Goal: Task Accomplishment & Management: Manage account settings

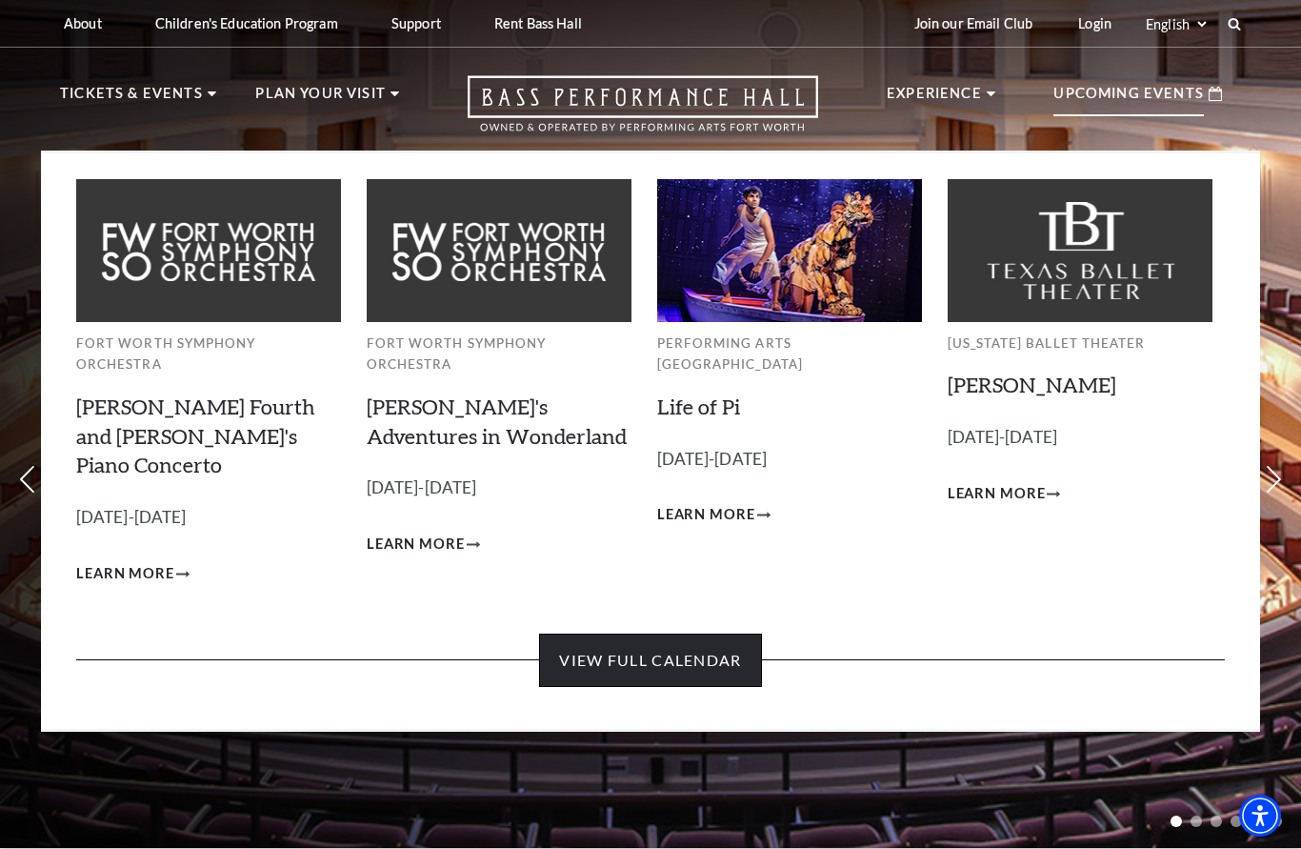
click at [656, 633] on link "View Full Calendar" at bounding box center [650, 659] width 222 height 53
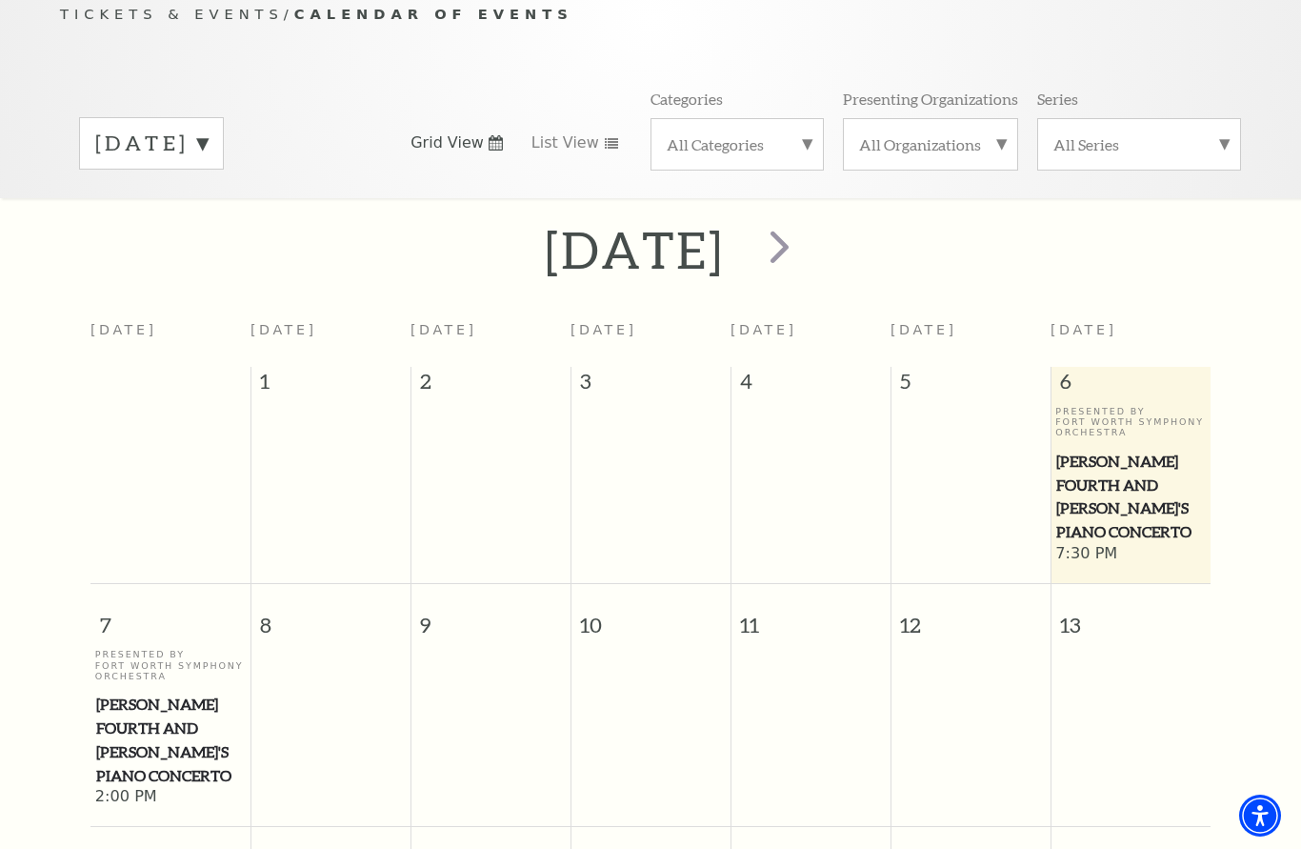
scroll to position [213, 0]
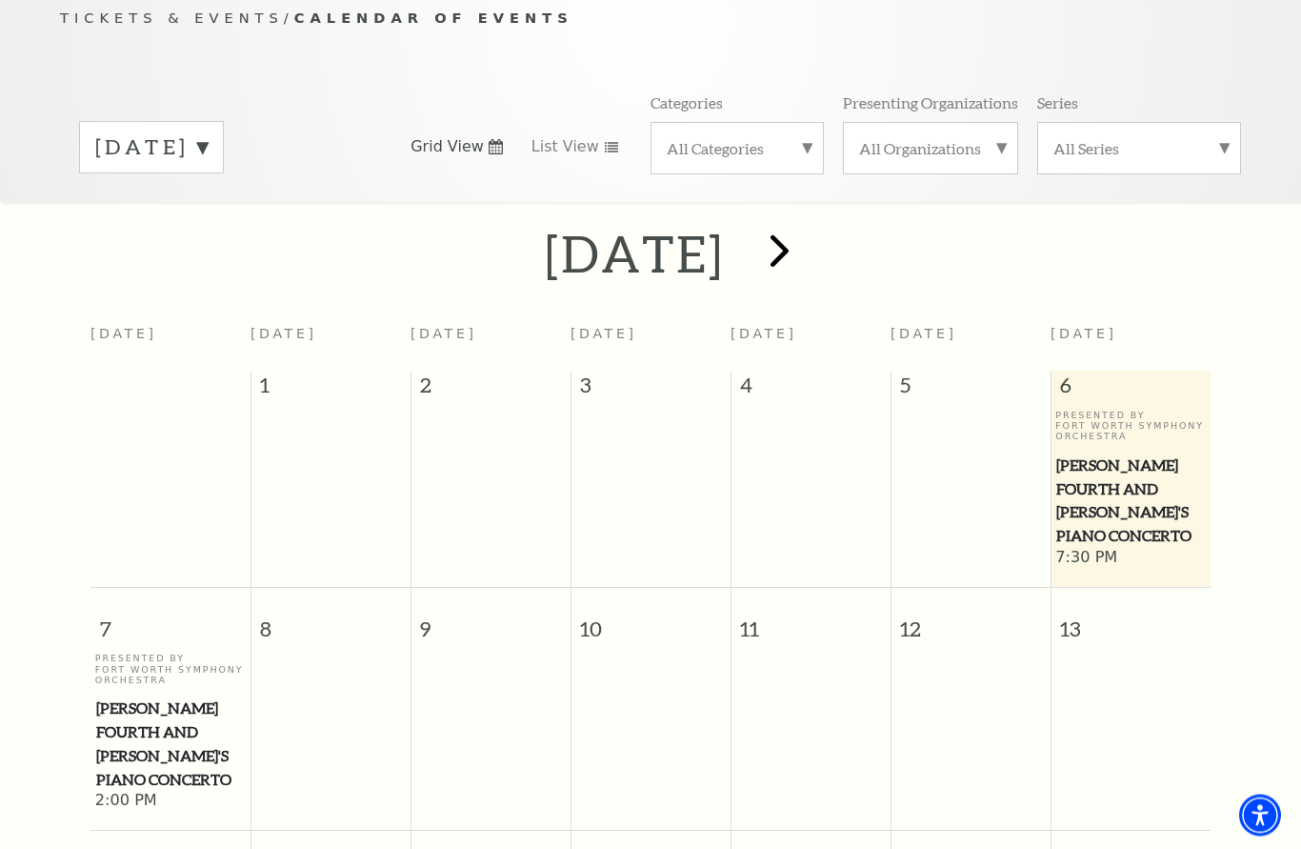
click at [807, 237] on span "next" at bounding box center [779, 251] width 54 height 54
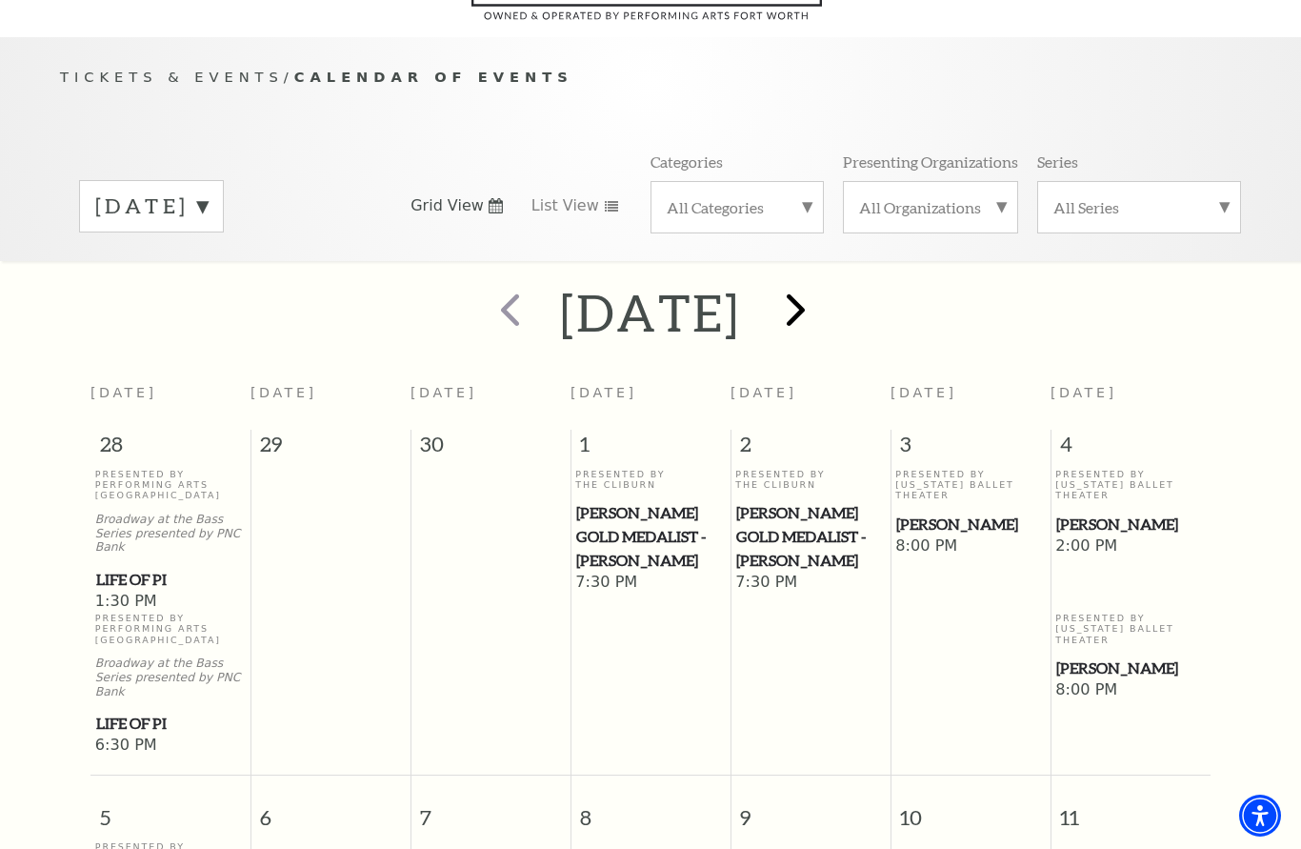
scroll to position [0, 0]
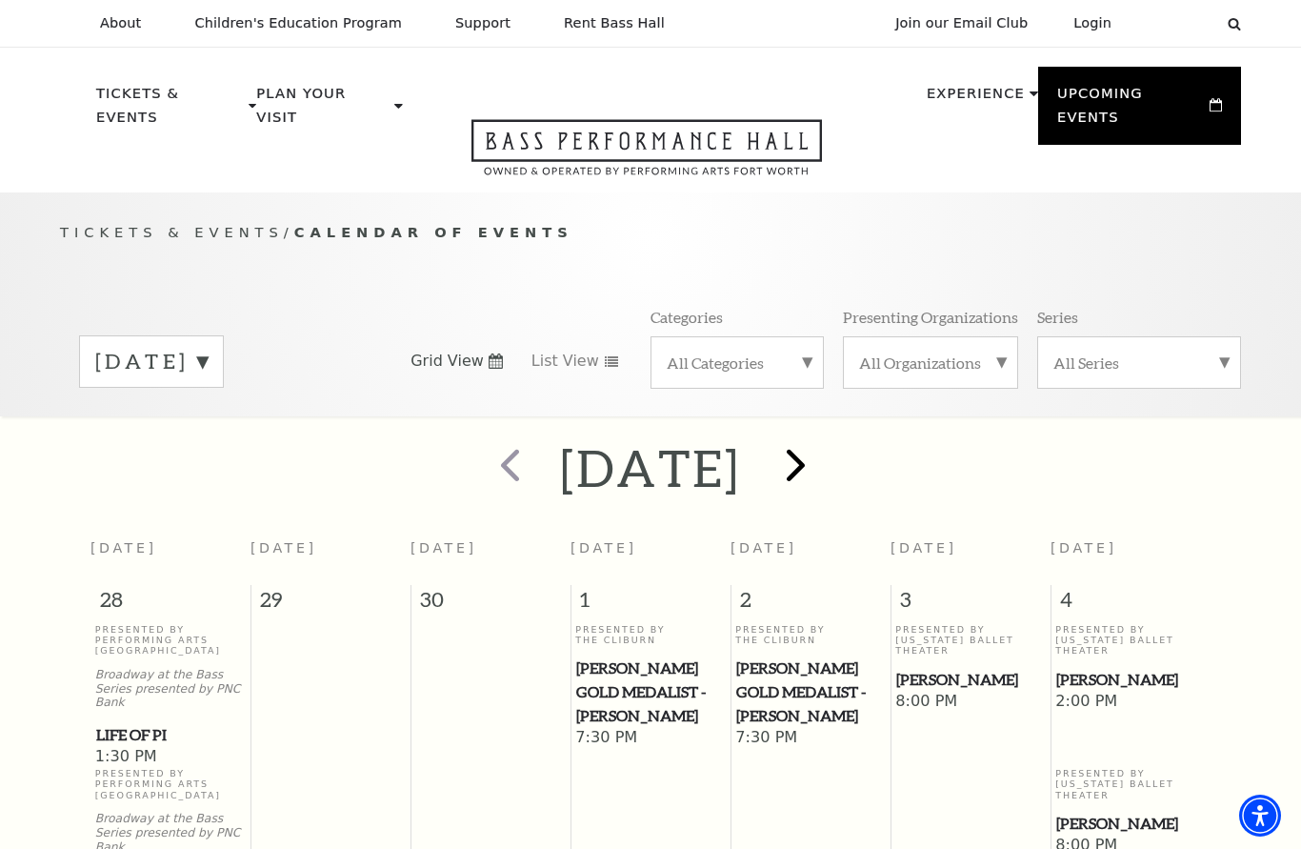
click at [823, 438] on span "next" at bounding box center [796, 464] width 54 height 54
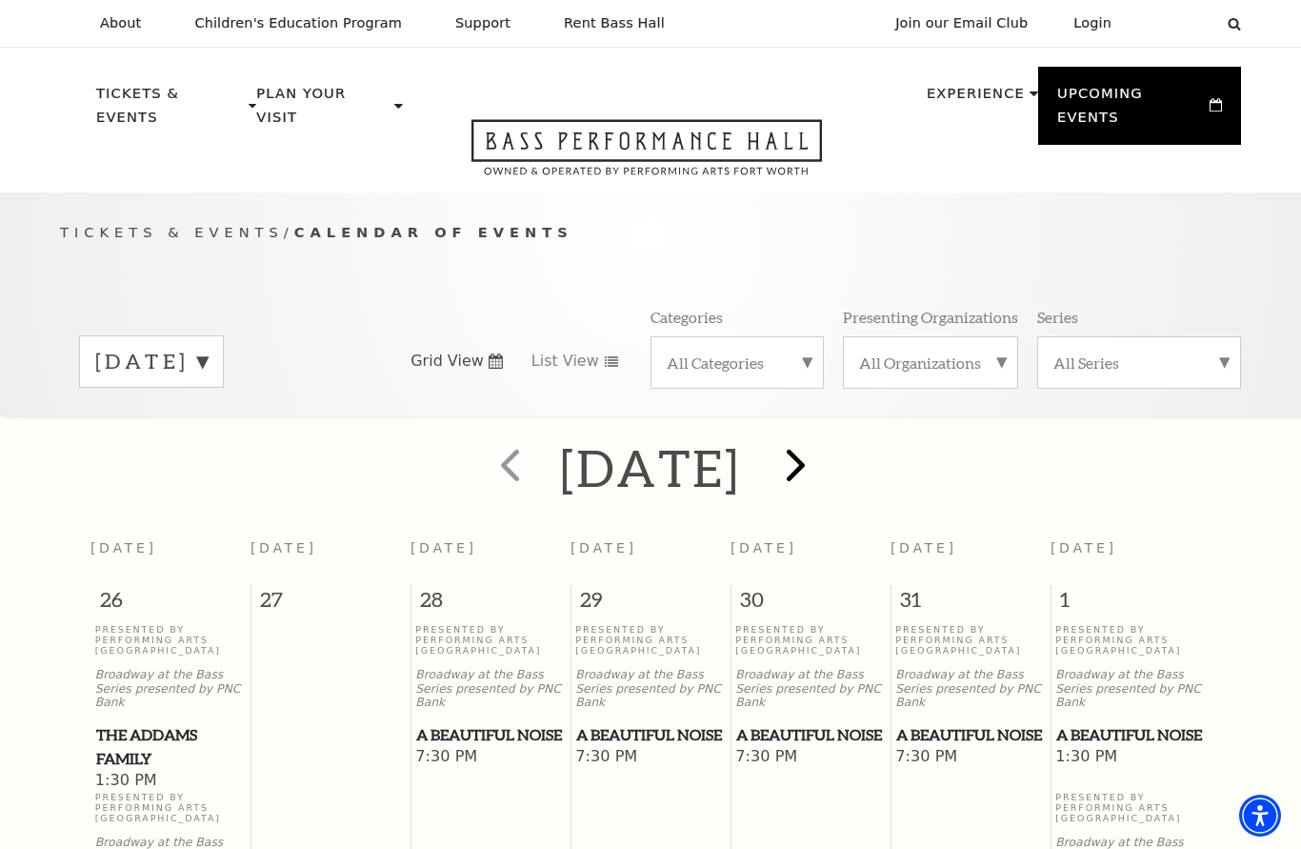
click at [823, 446] on span "next" at bounding box center [796, 464] width 54 height 54
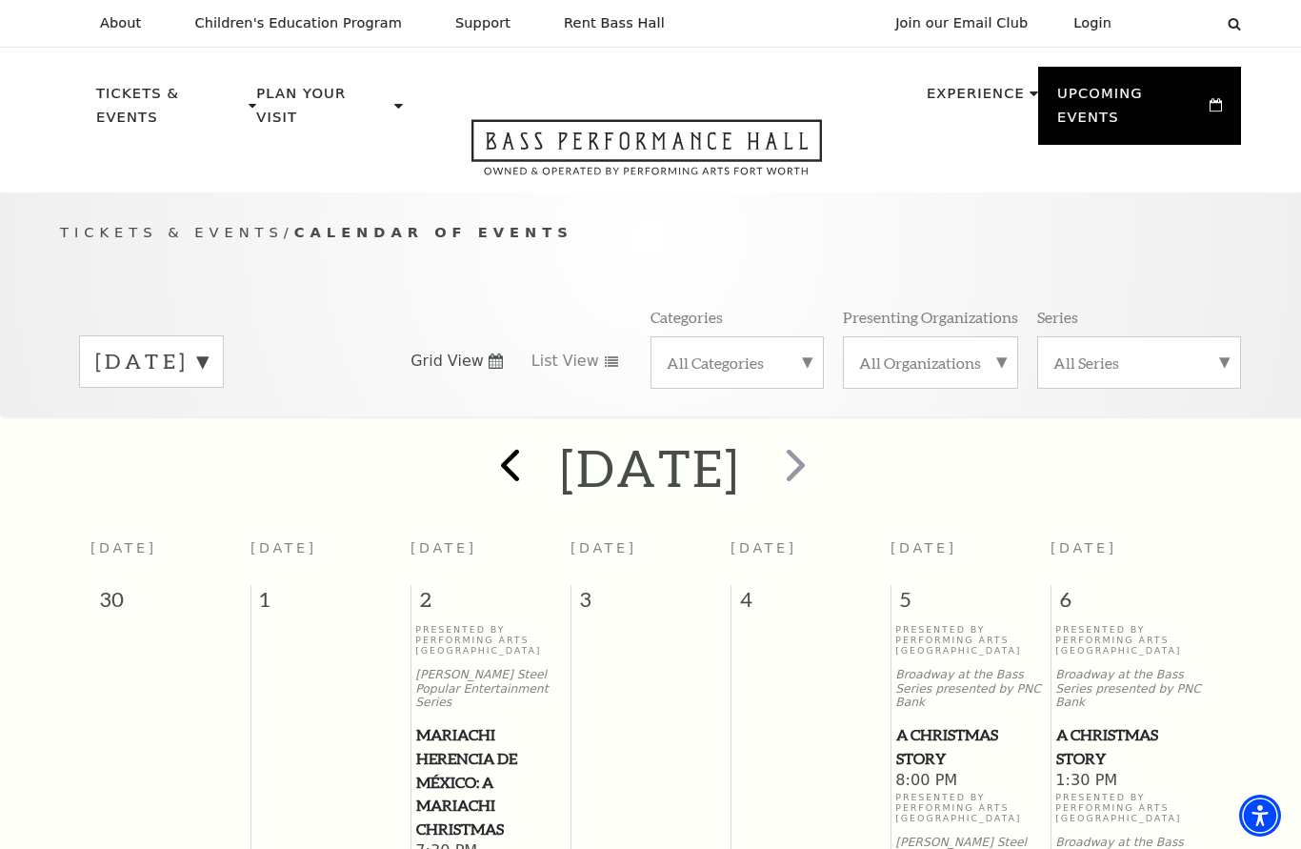
click at [483, 446] on span "prev" at bounding box center [510, 464] width 54 height 54
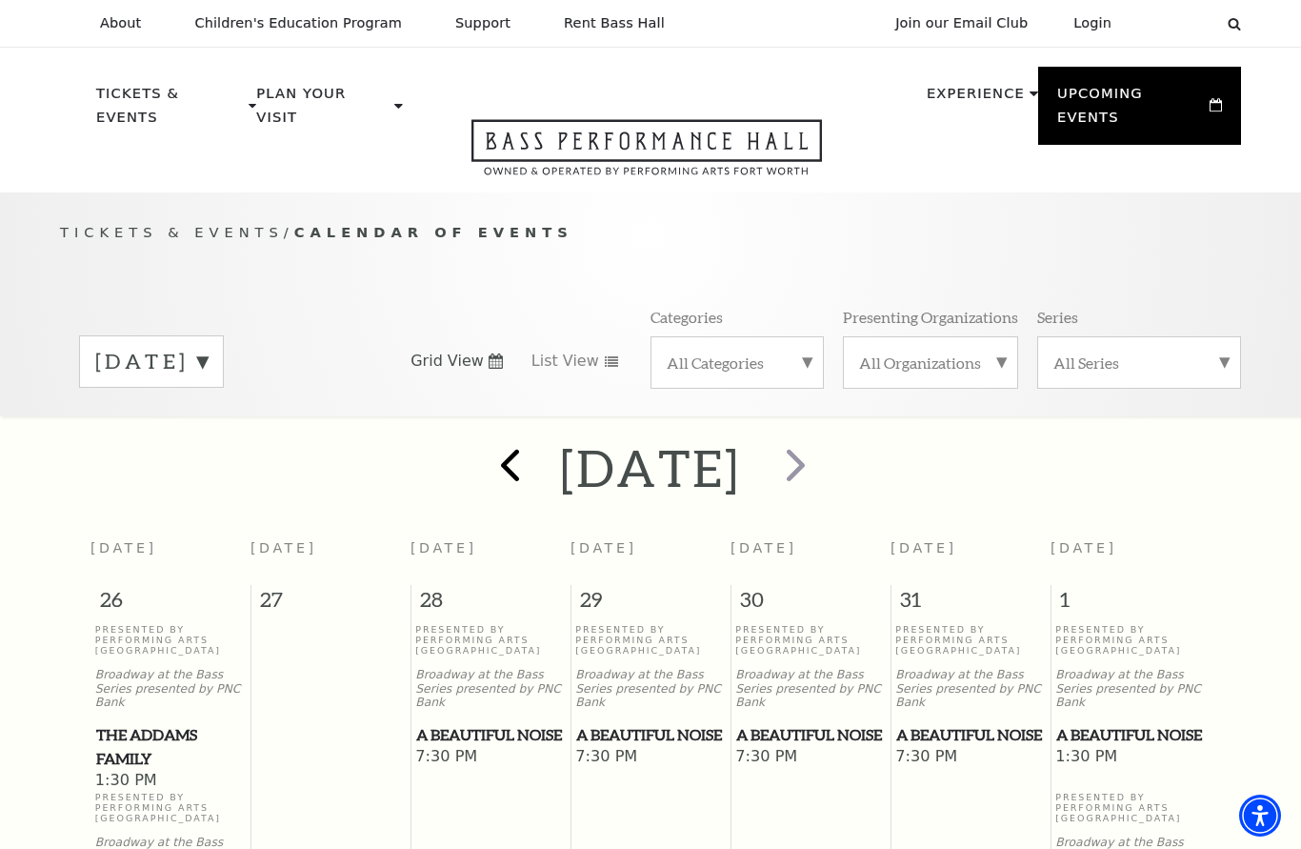
click at [483, 443] on span "prev" at bounding box center [510, 464] width 54 height 54
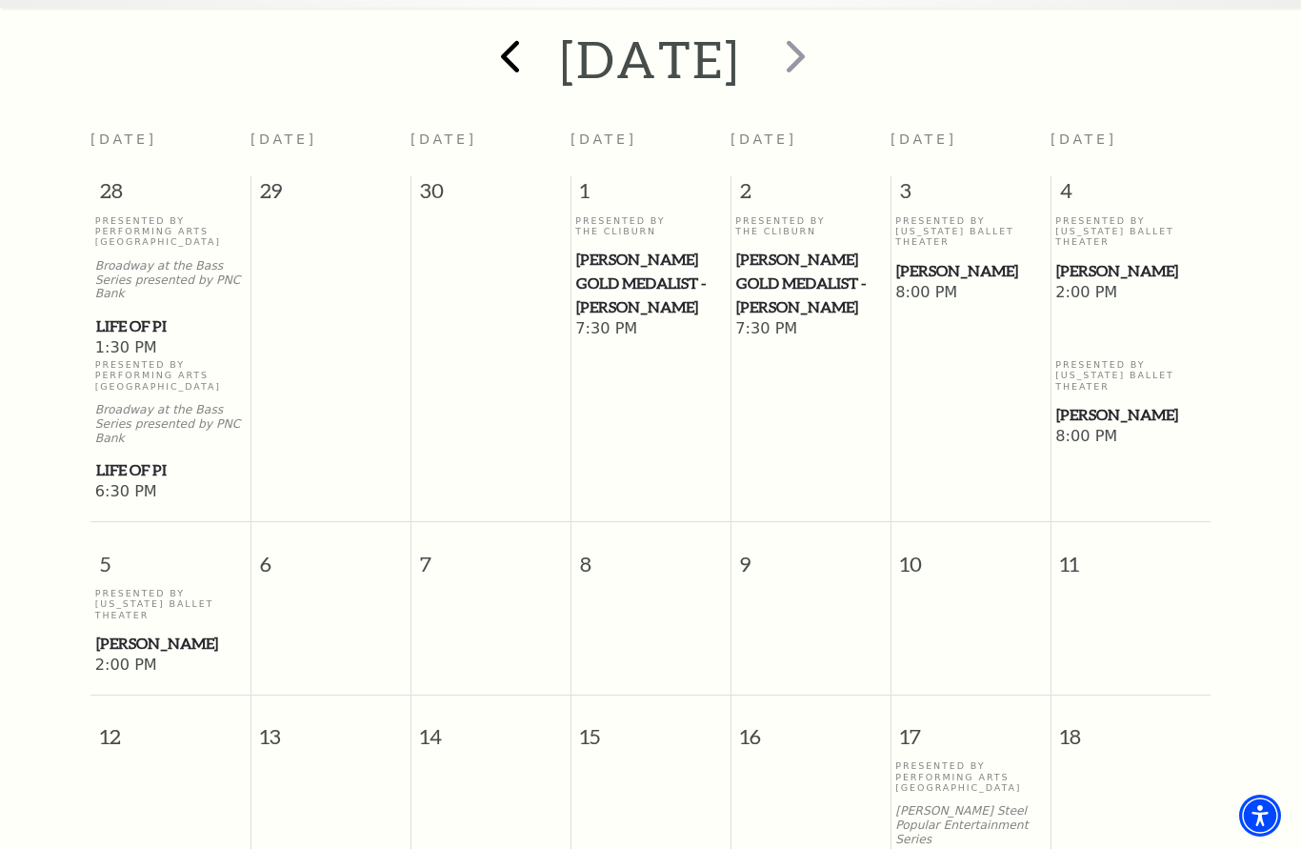
scroll to position [210, 0]
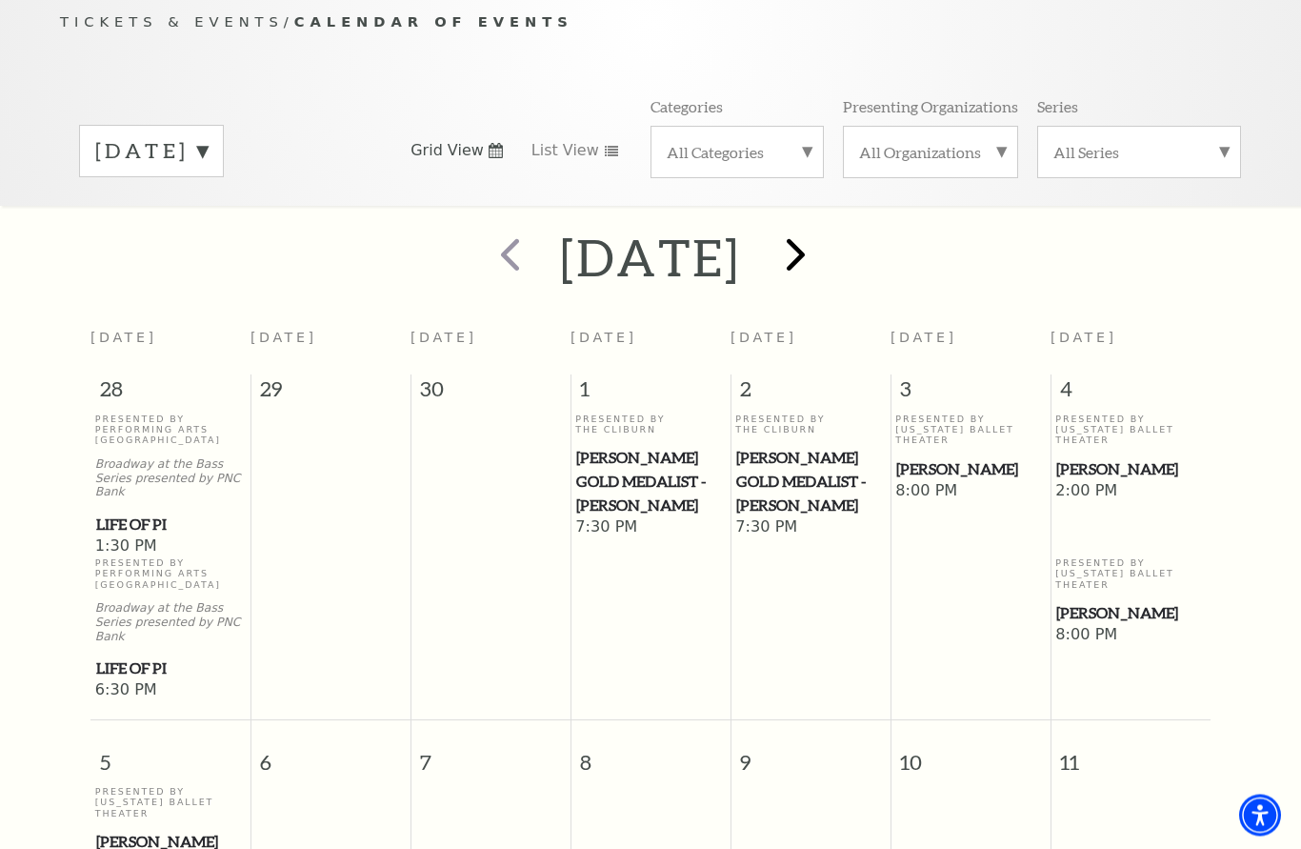
click at [823, 232] on span "next" at bounding box center [796, 255] width 54 height 54
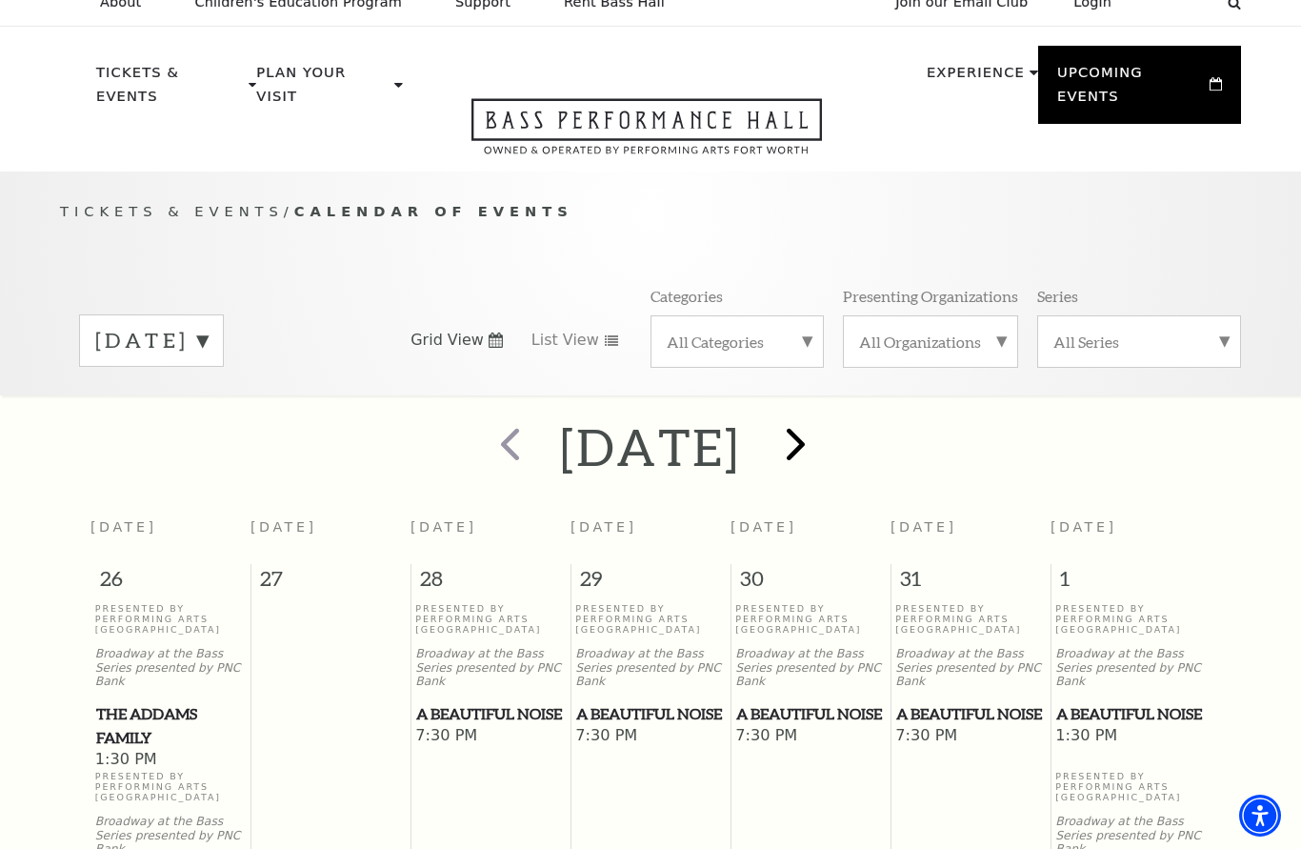
scroll to position [20, 0]
click at [785, 332] on label "All Categories" at bounding box center [737, 342] width 141 height 20
click at [713, 451] on label "Musical" at bounding box center [737, 466] width 141 height 31
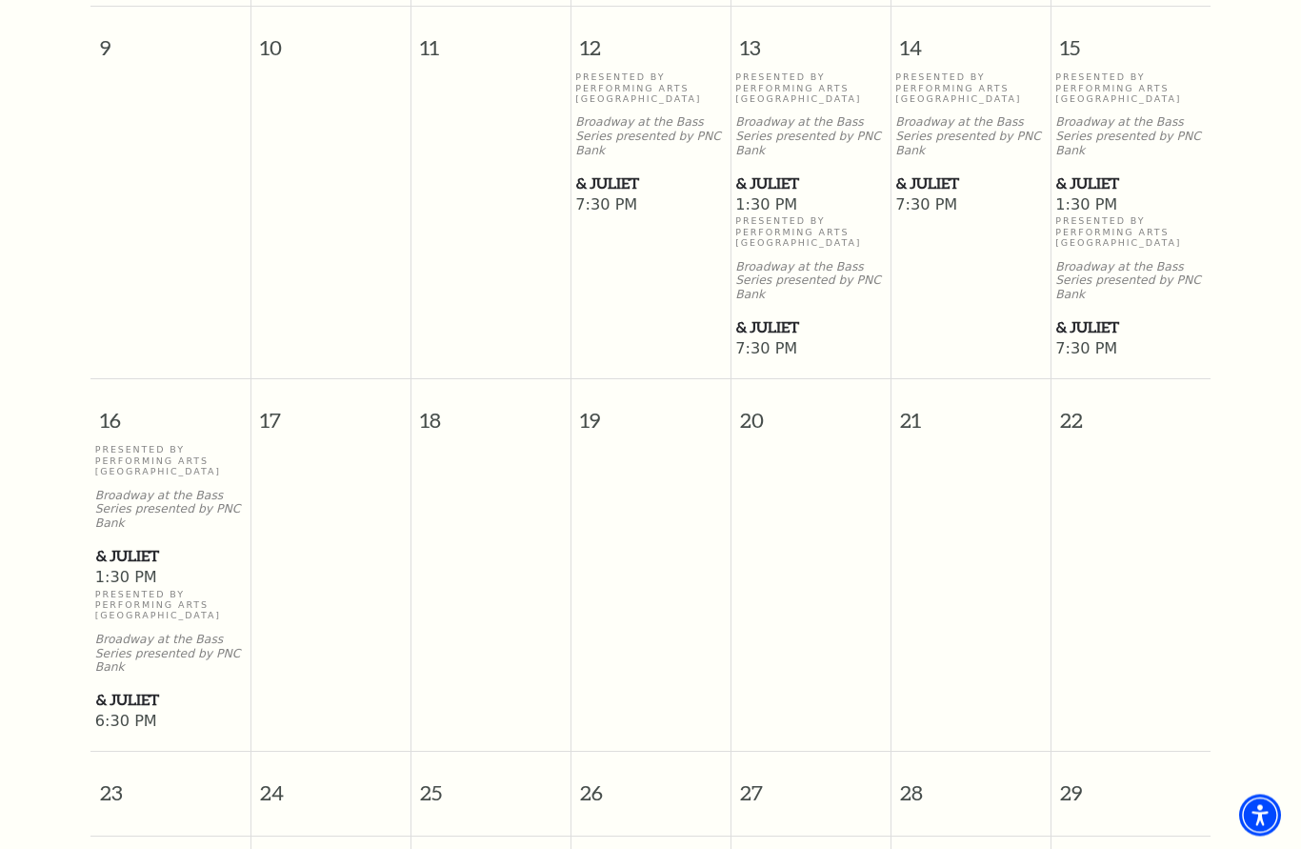
scroll to position [1362, 0]
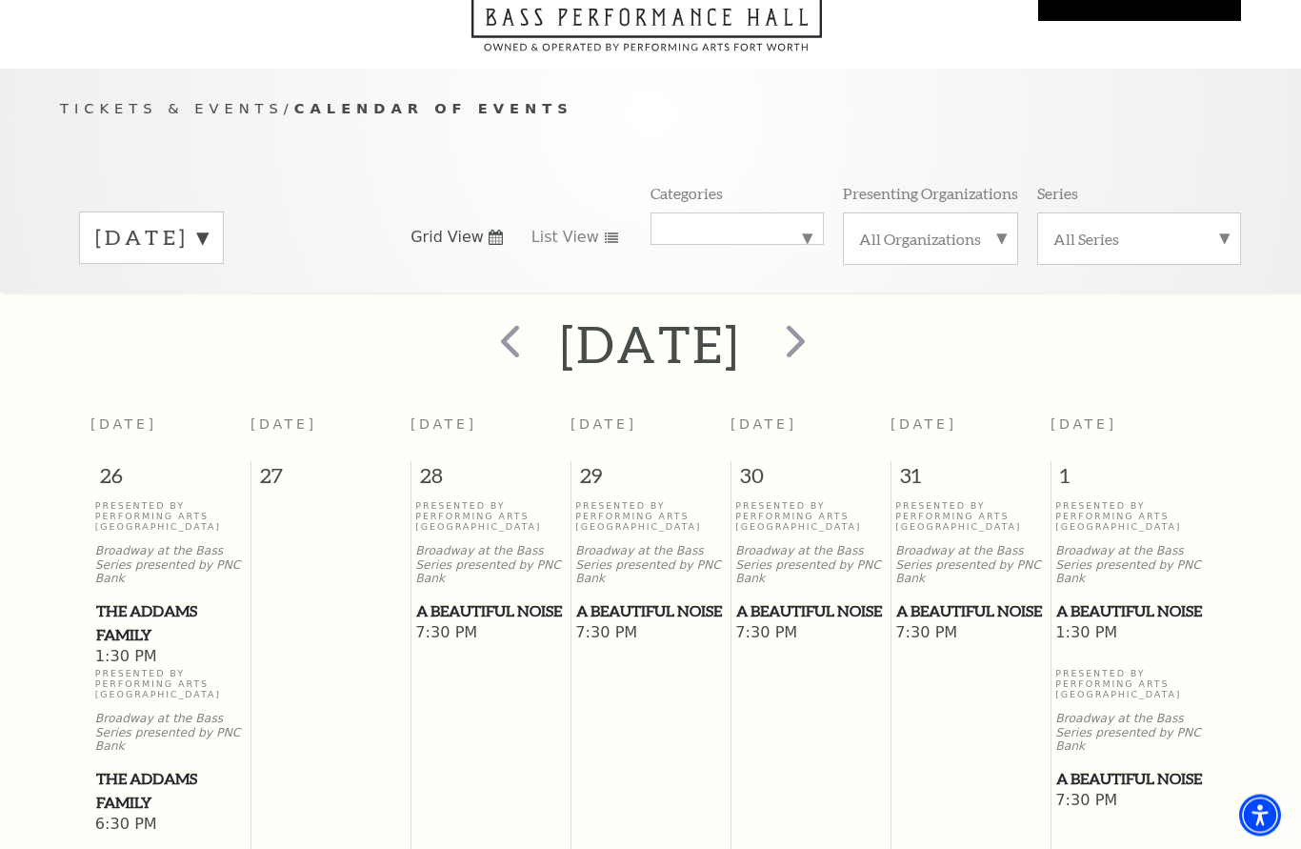
click at [799, 230] on label "Musical" at bounding box center [737, 230] width 141 height 0
click at [733, 229] on label "All Categories" at bounding box center [737, 241] width 141 height 25
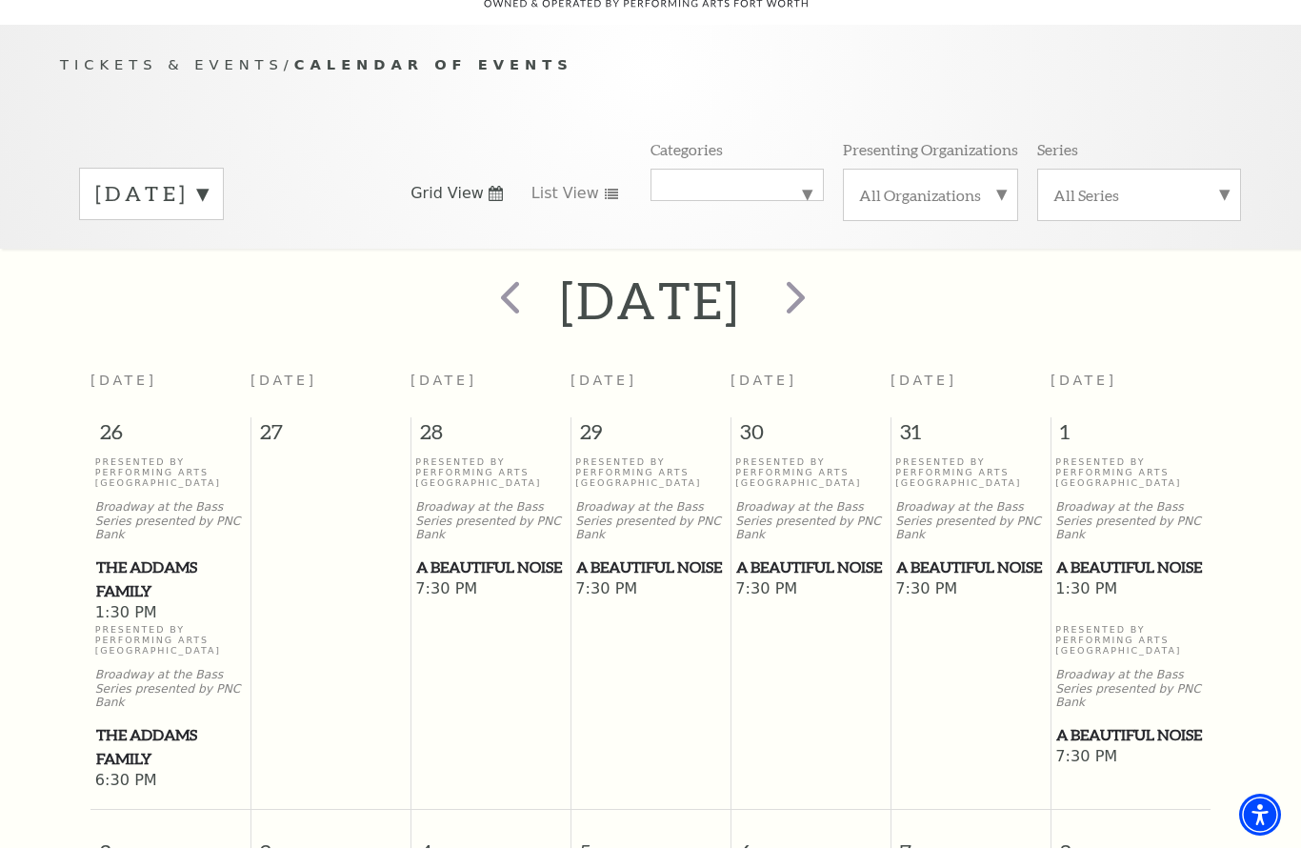
click at [998, 186] on label "All Organizations" at bounding box center [930, 196] width 143 height 20
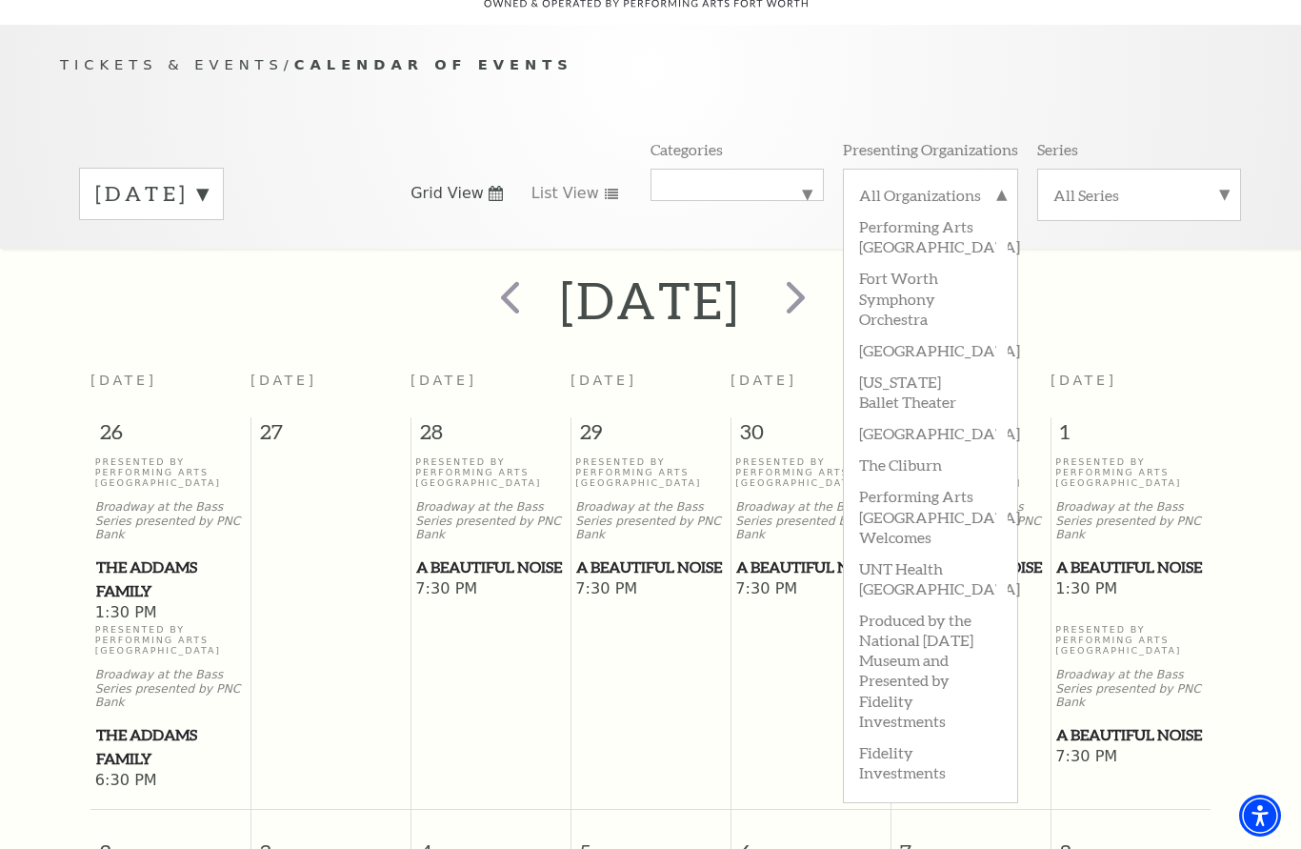
click at [1195, 291] on div "November 2025" at bounding box center [650, 301] width 1301 height 68
click at [1234, 169] on div "All Series" at bounding box center [1139, 195] width 204 height 52
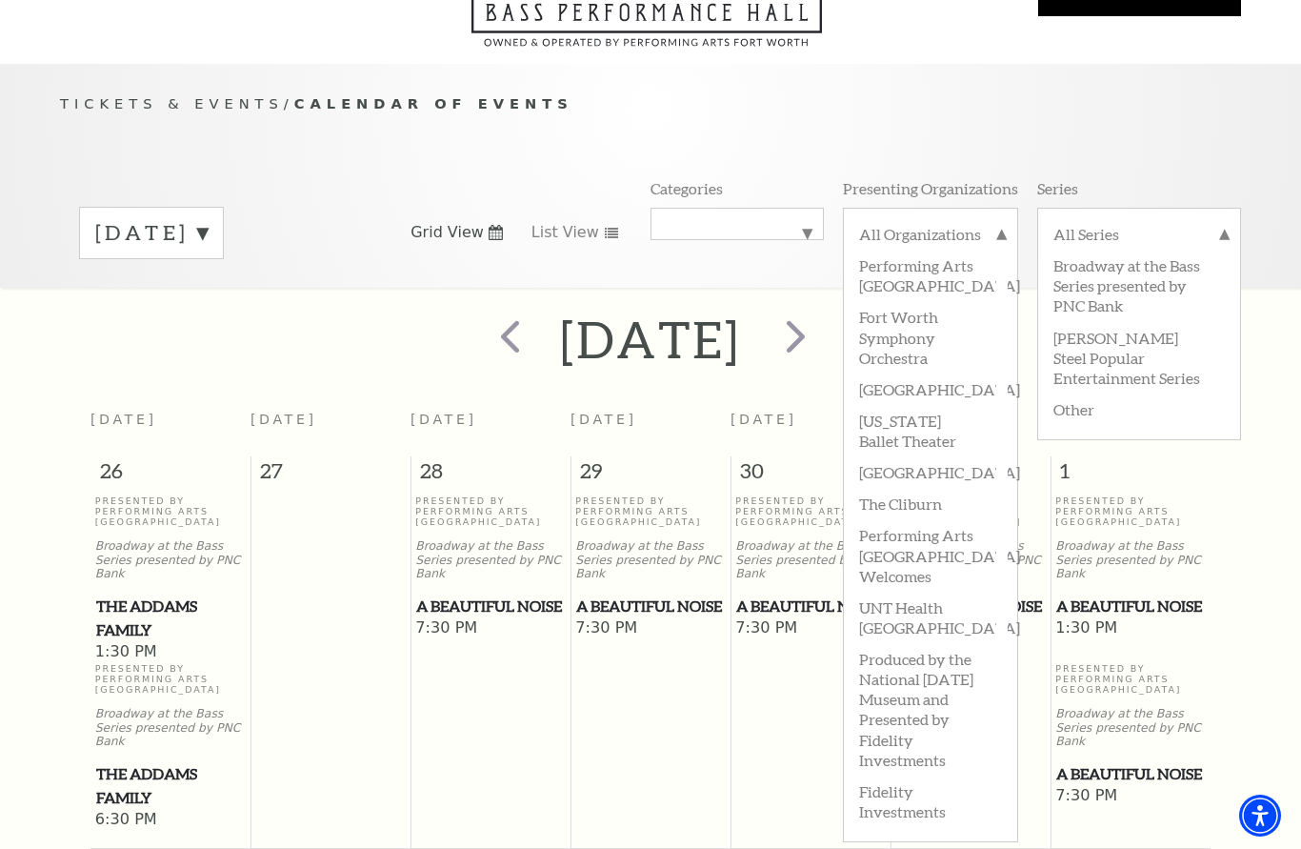
scroll to position [124, 0]
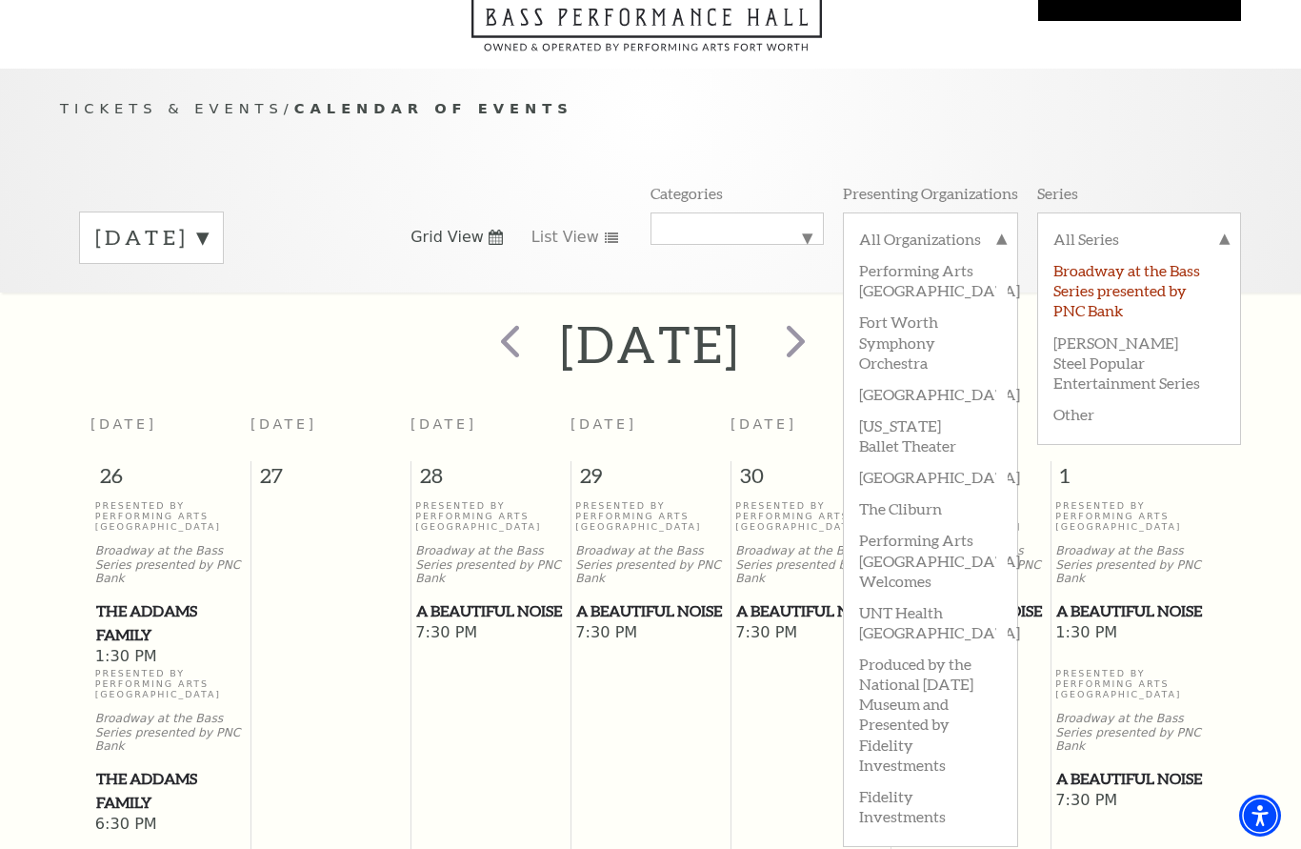
click at [1120, 254] on label "Broadway at the Bass Series presented by PNC Bank" at bounding box center [1138, 288] width 171 height 71
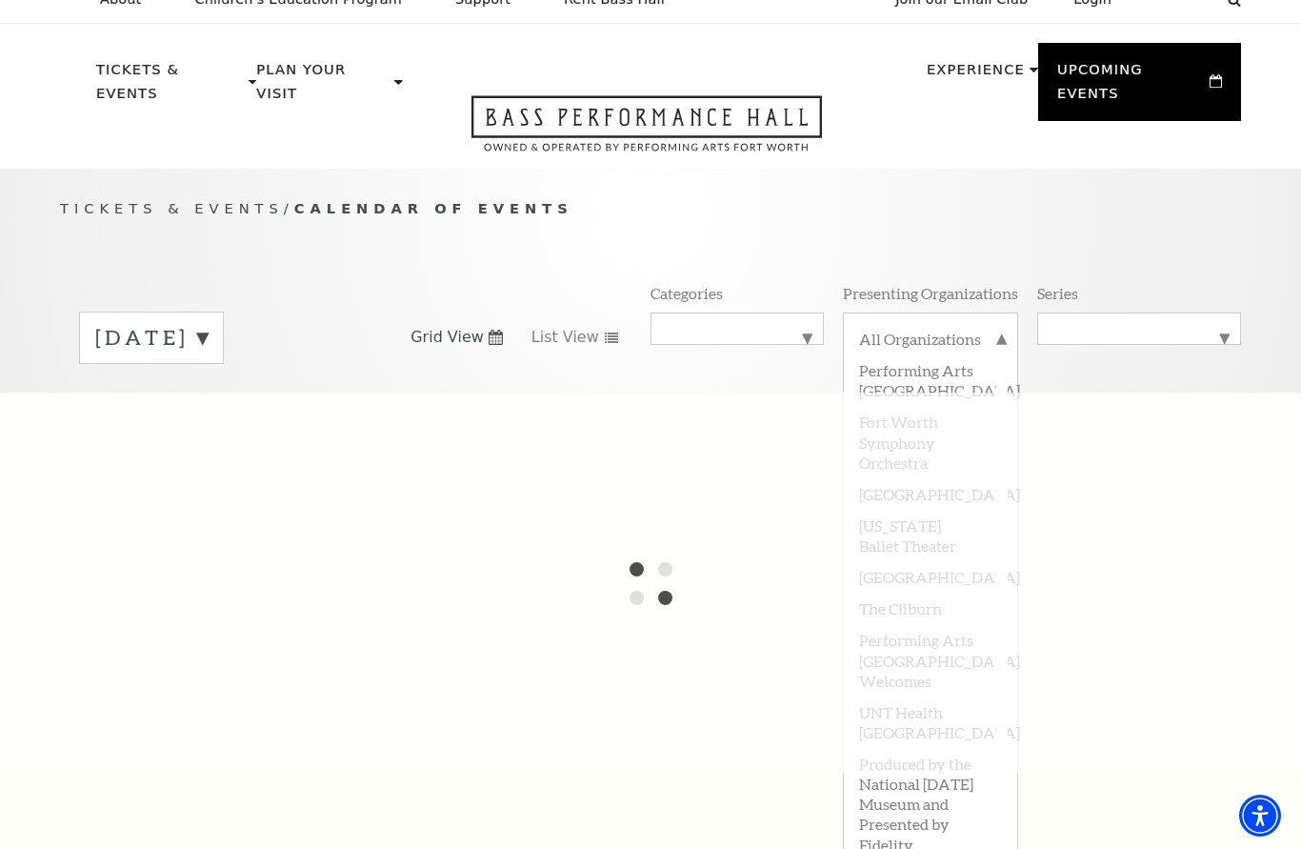
scroll to position [22, 0]
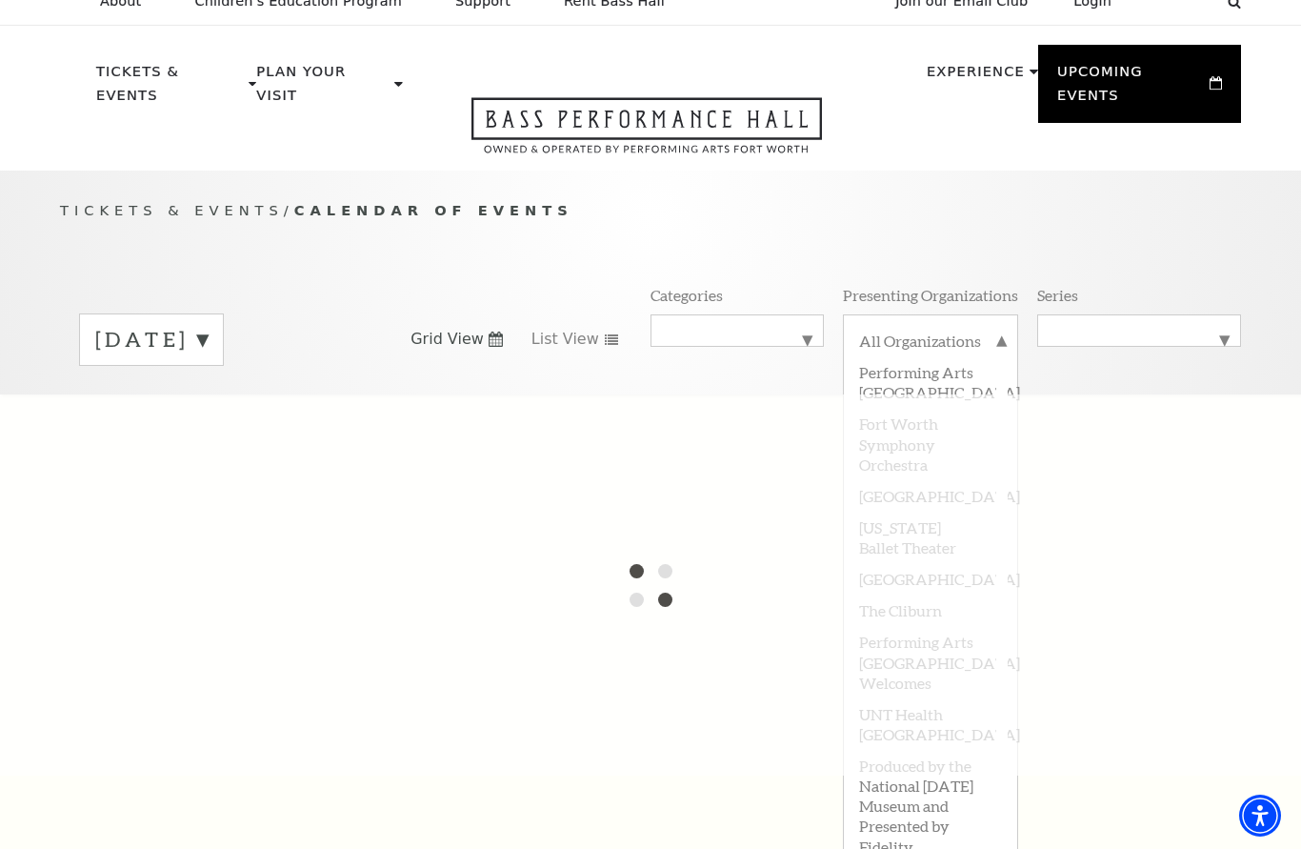
click at [1123, 706] on div at bounding box center [650, 584] width 1301 height 381
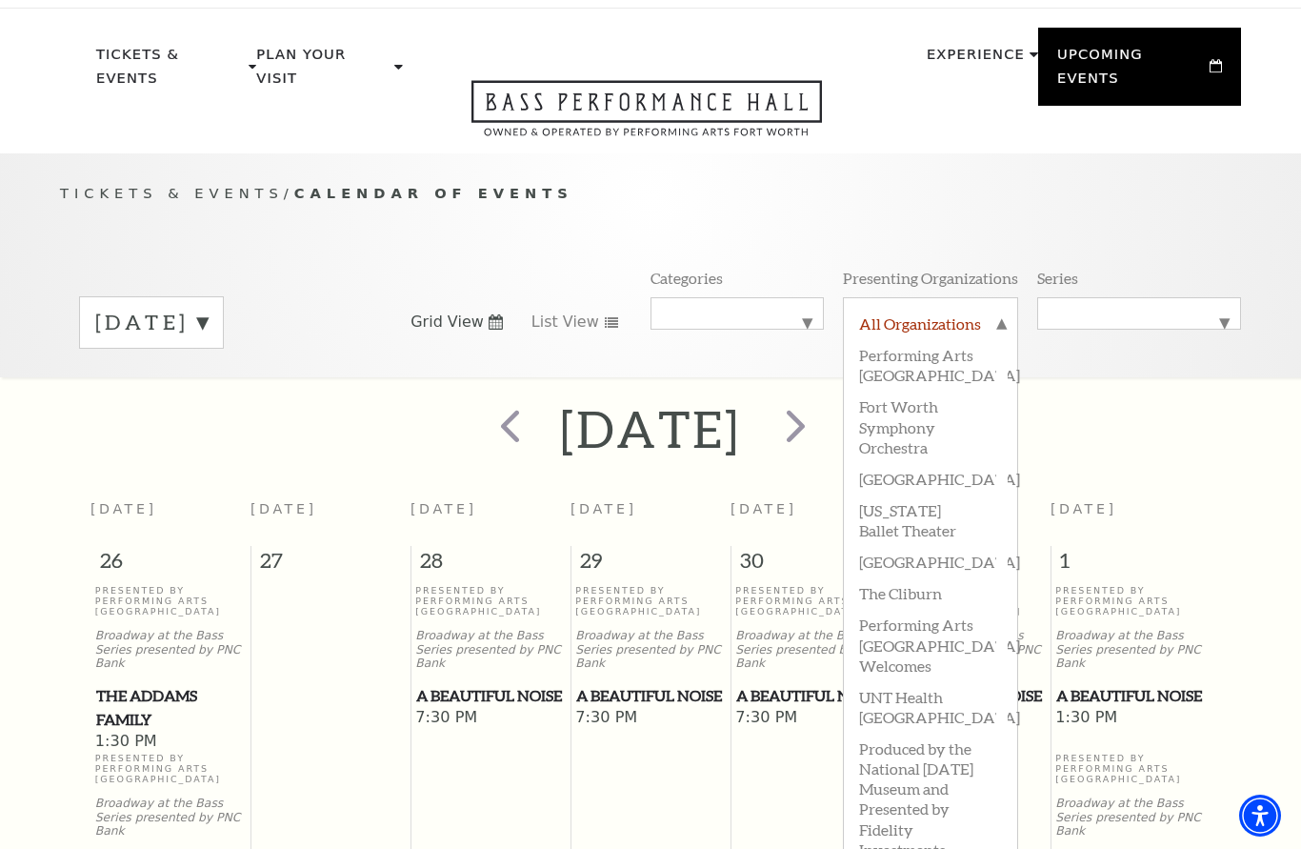
click at [999, 313] on label "All Organizations" at bounding box center [930, 325] width 143 height 25
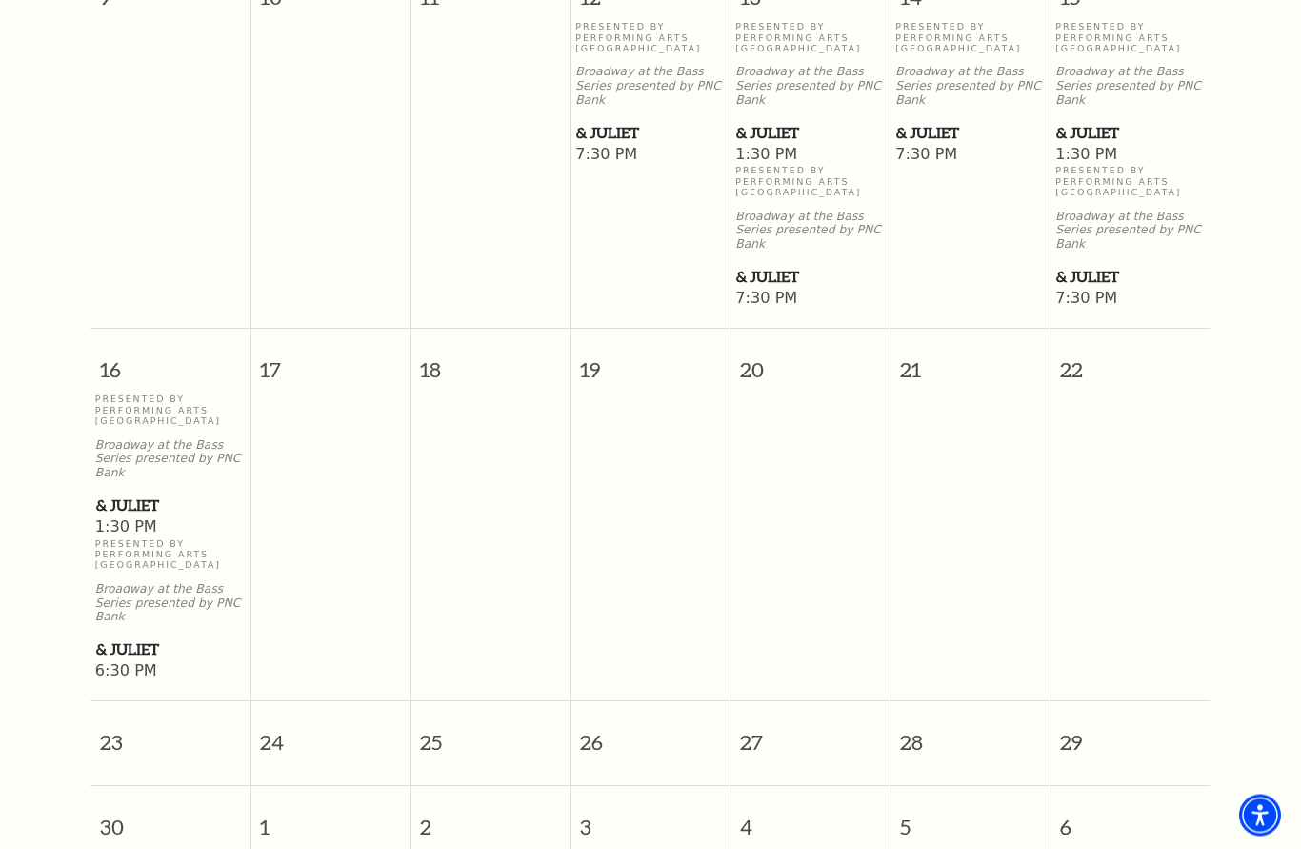
scroll to position [1394, 0]
click at [817, 487] on td at bounding box center [811, 537] width 160 height 288
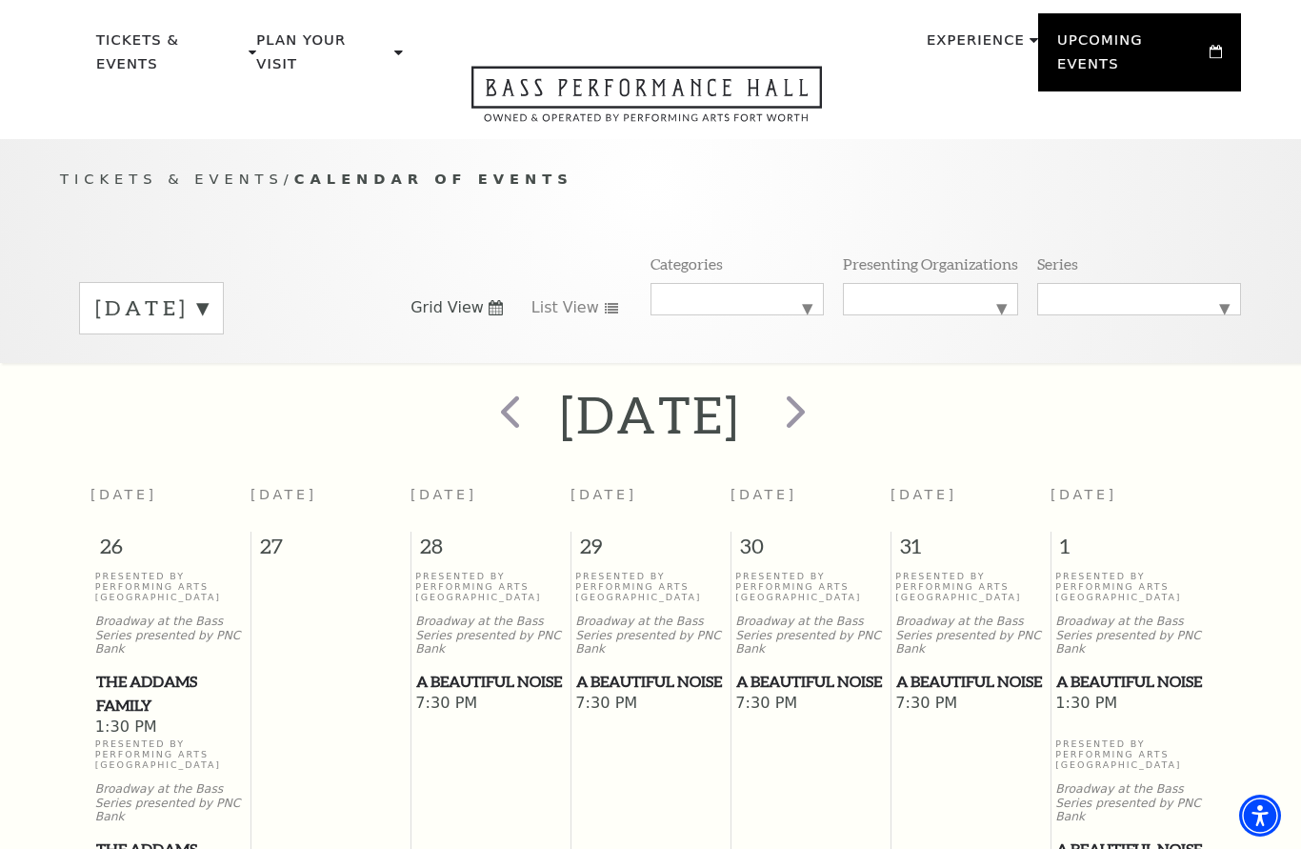
scroll to position [0, 0]
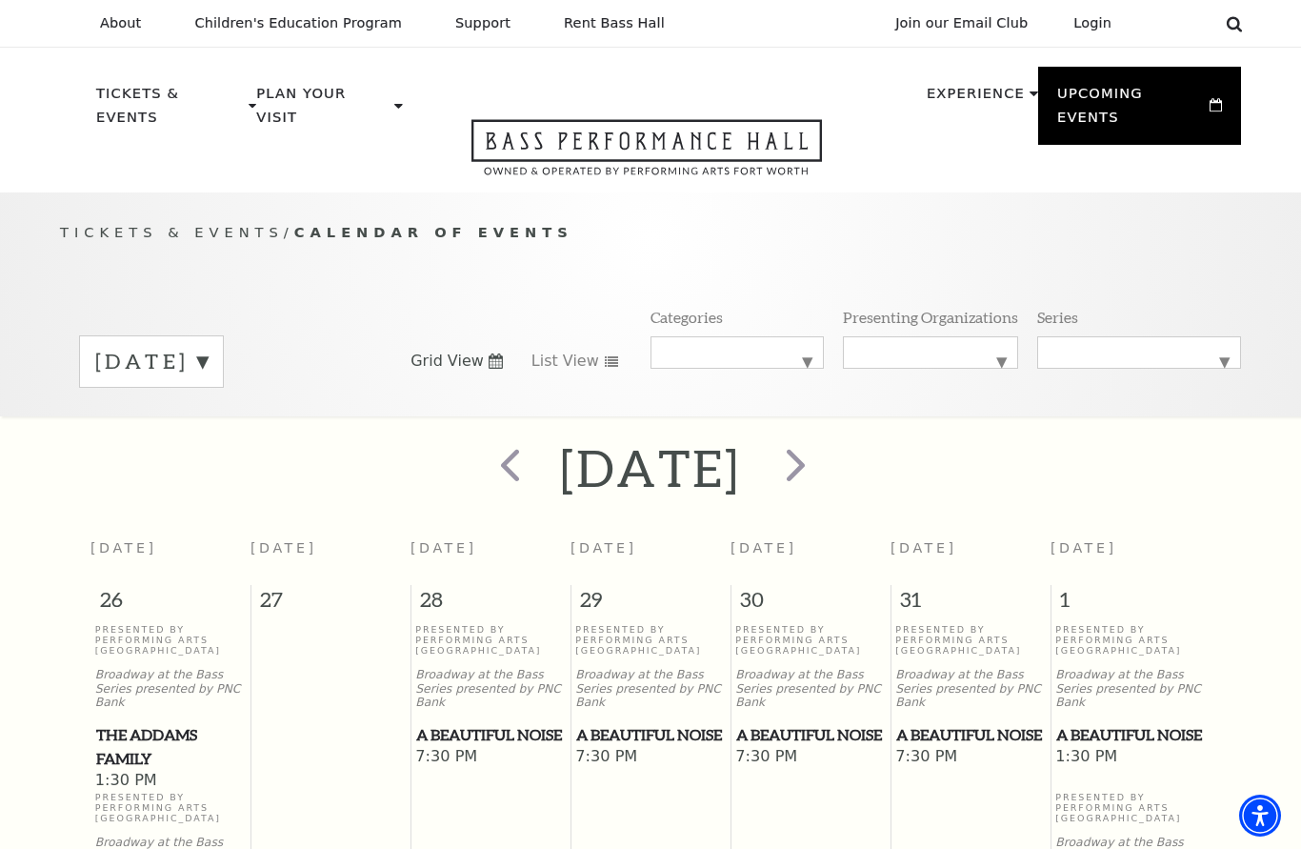
click at [1239, 17] on icon at bounding box center [1234, 23] width 17 height 17
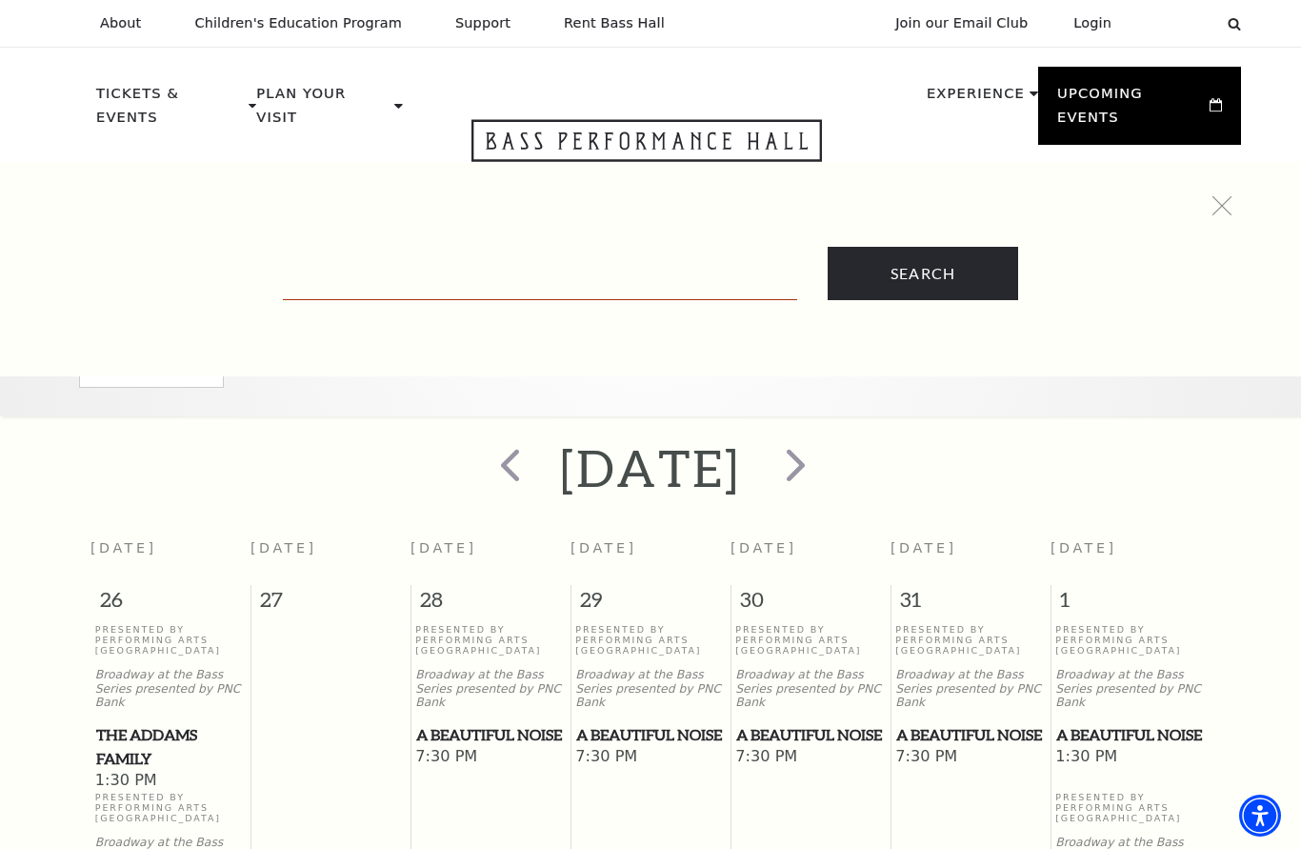
click at [477, 261] on input "Text field" at bounding box center [540, 280] width 514 height 39
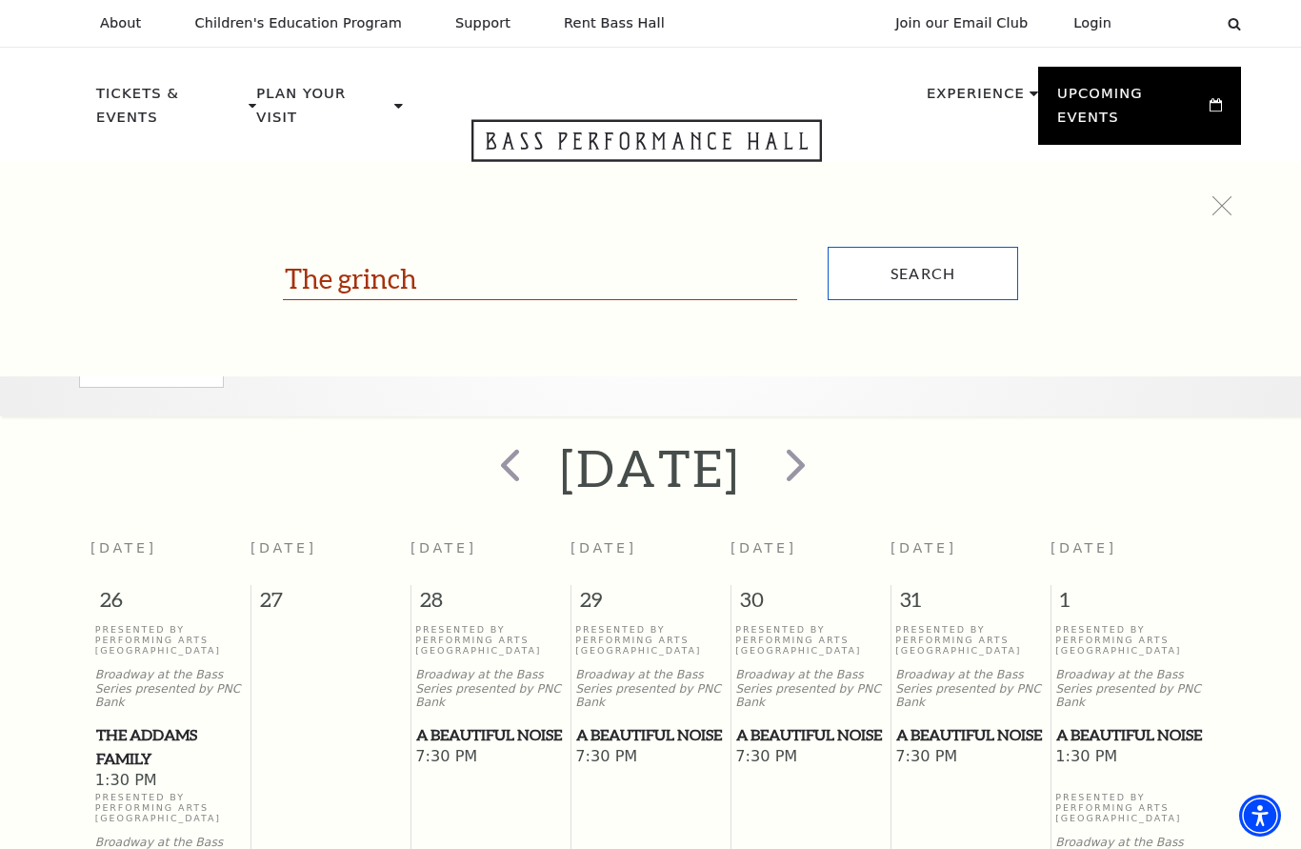
type input "The grinch"
click at [950, 277] on input "Search" at bounding box center [923, 273] width 191 height 53
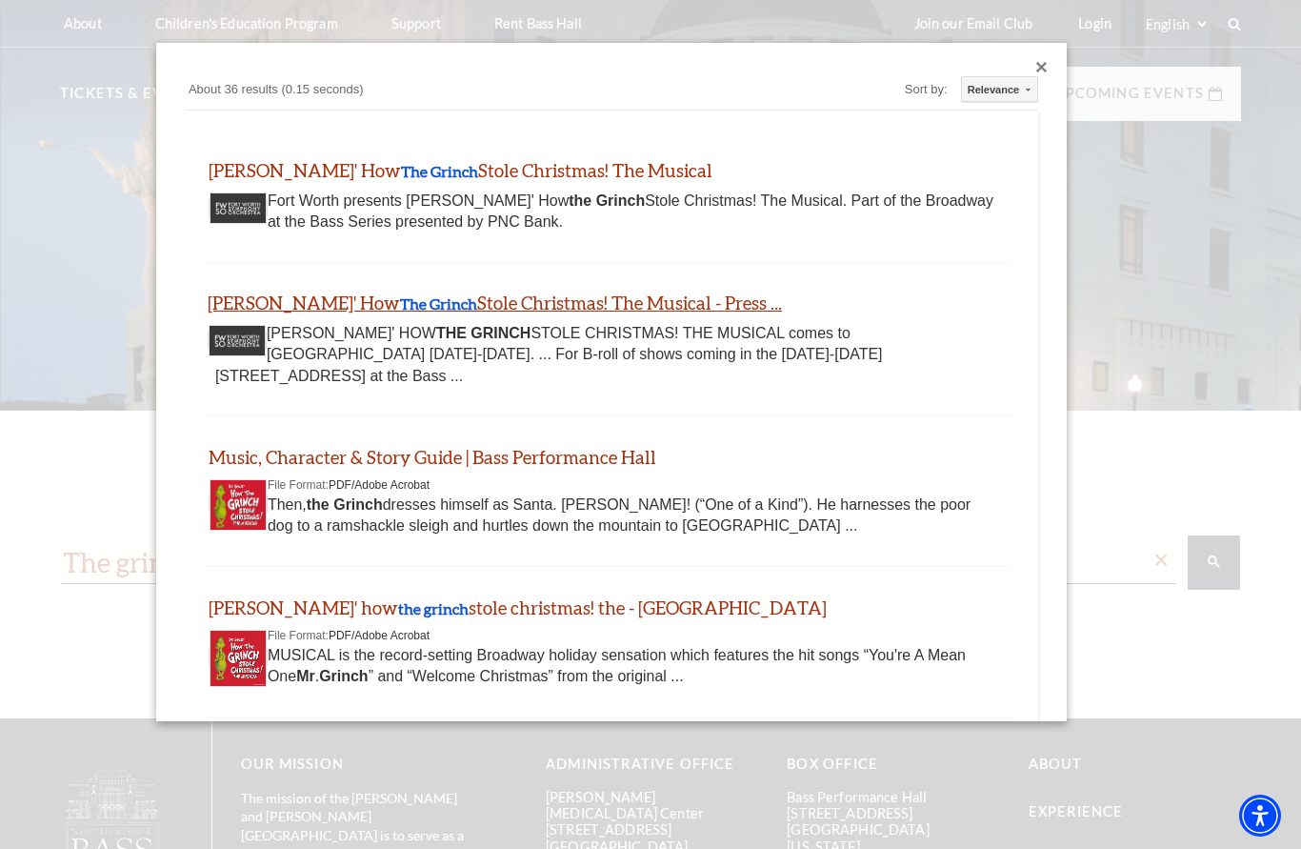
click at [417, 299] on link "Dr. Seuss' How The Grinch Stole Christmas! The Musical - Press ..." at bounding box center [495, 302] width 574 height 22
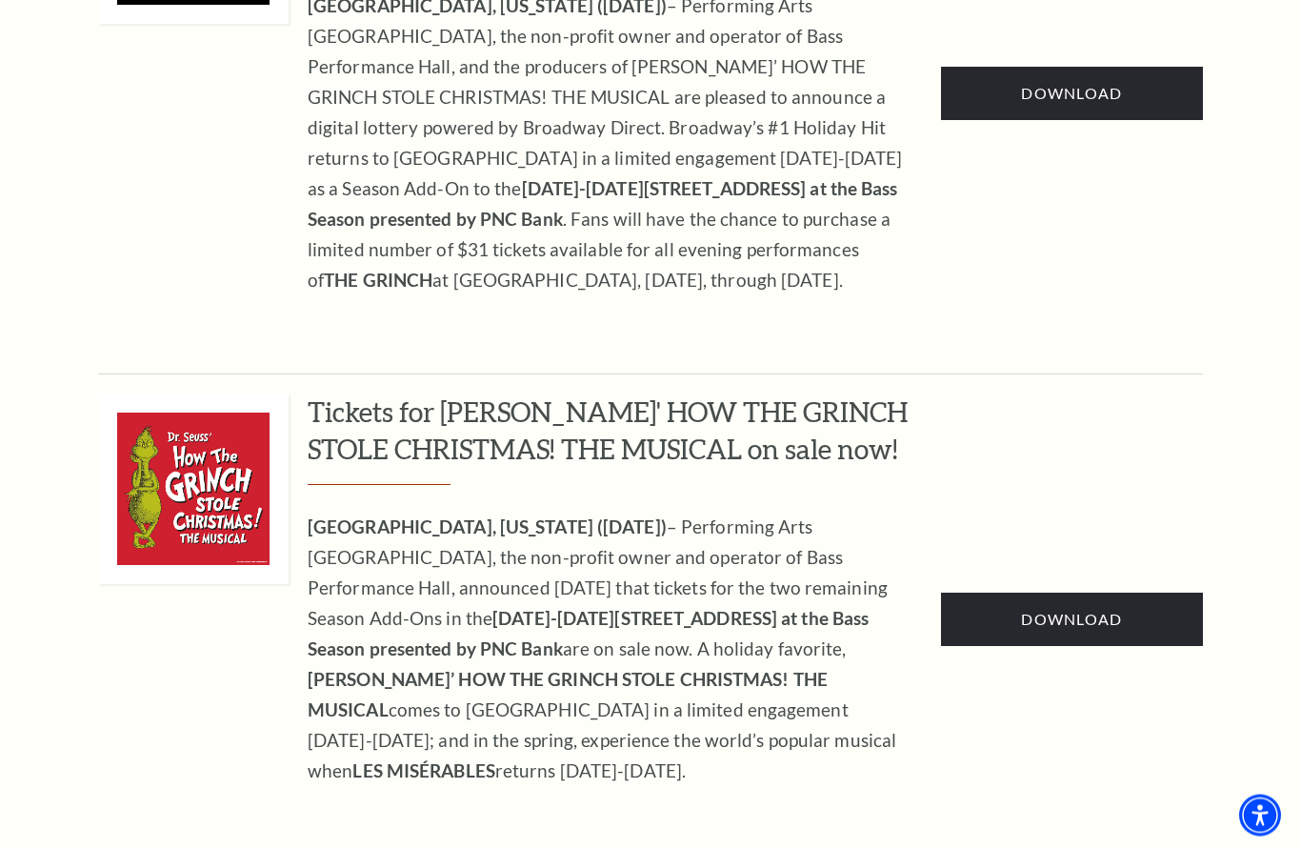
scroll to position [1493, 0]
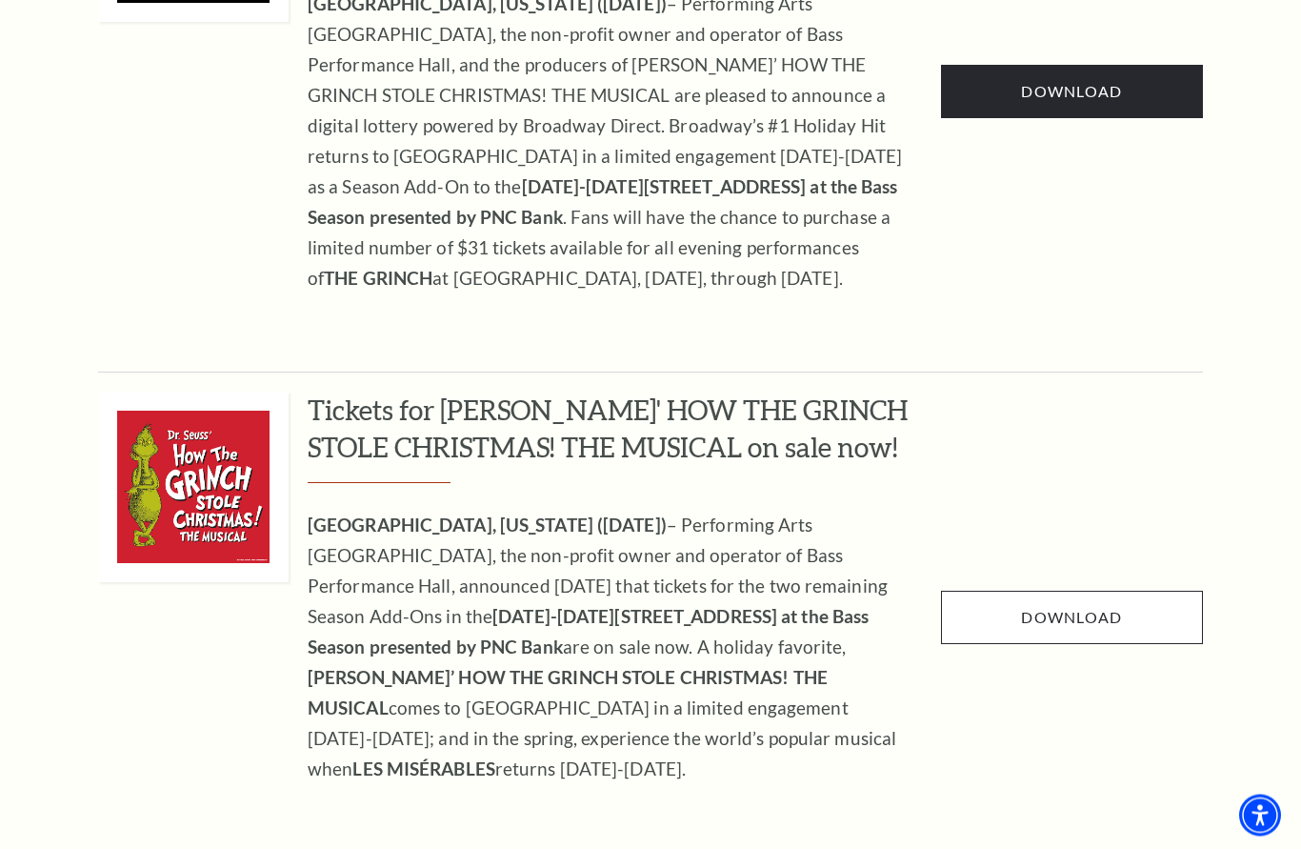
click at [1073, 609] on span "Download" at bounding box center [1071, 618] width 101 height 18
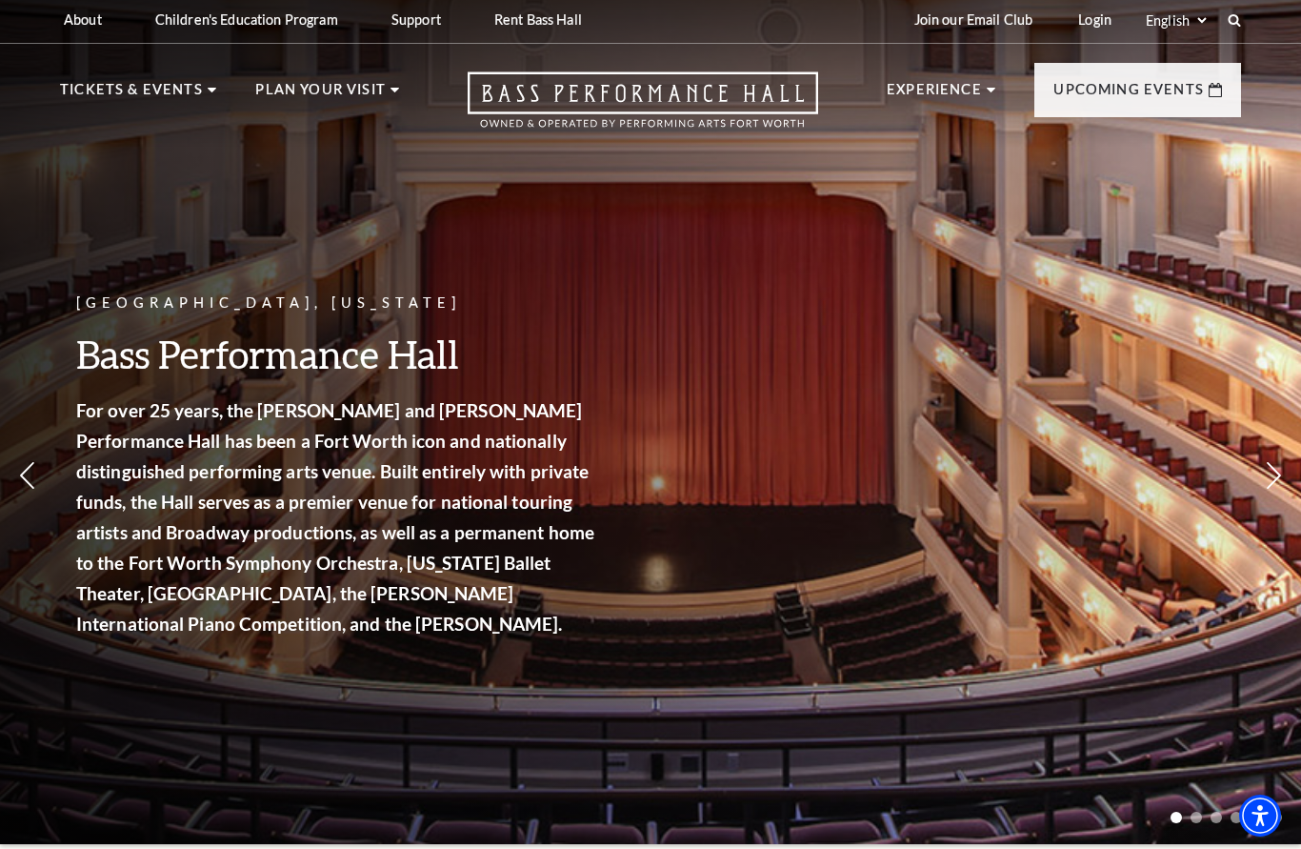
scroll to position [3, 0]
click at [1094, 29] on link "Login" at bounding box center [1095, 20] width 64 height 47
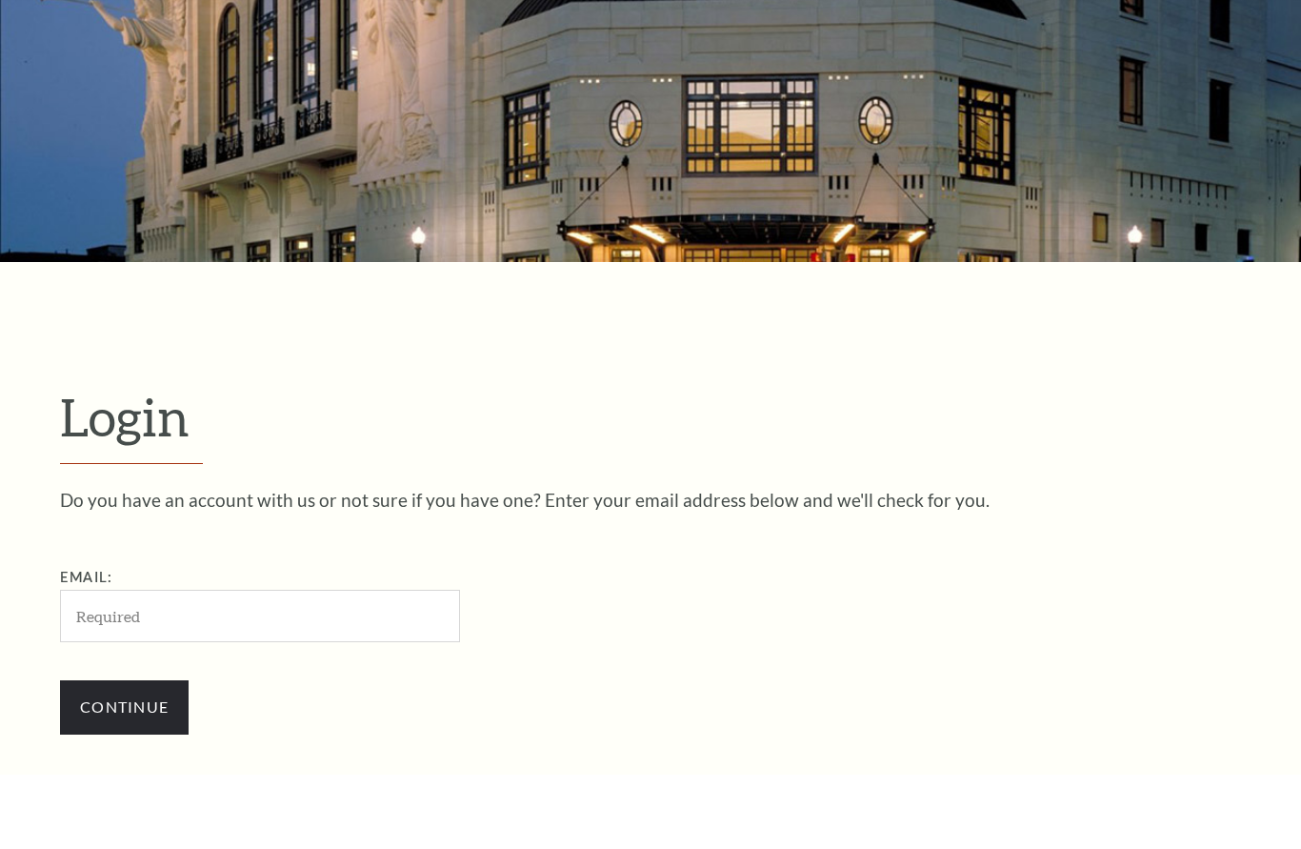
scroll to position [241, 0]
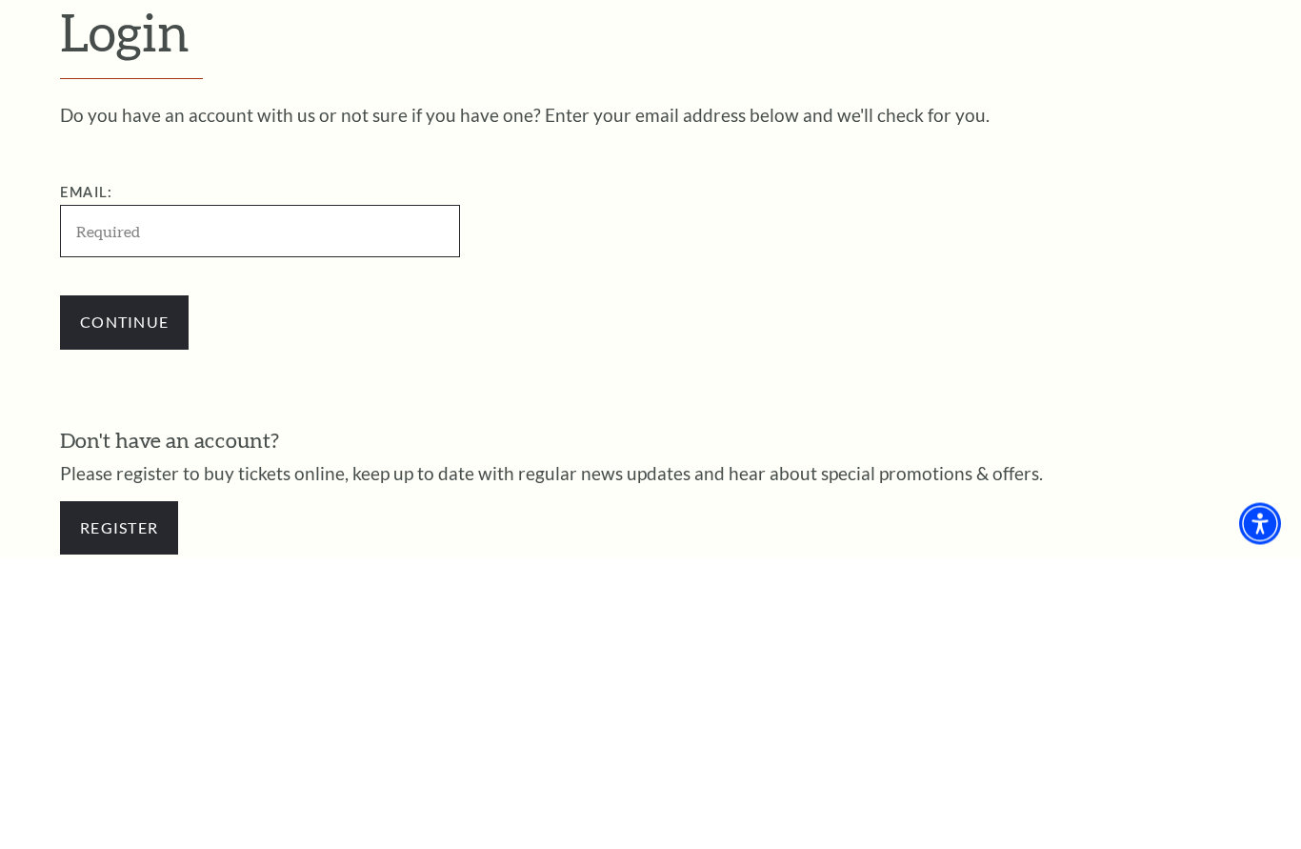
type input "[EMAIL_ADDRESS][DOMAIN_NAME]"
click at [124, 588] on input "Continue" at bounding box center [124, 614] width 129 height 53
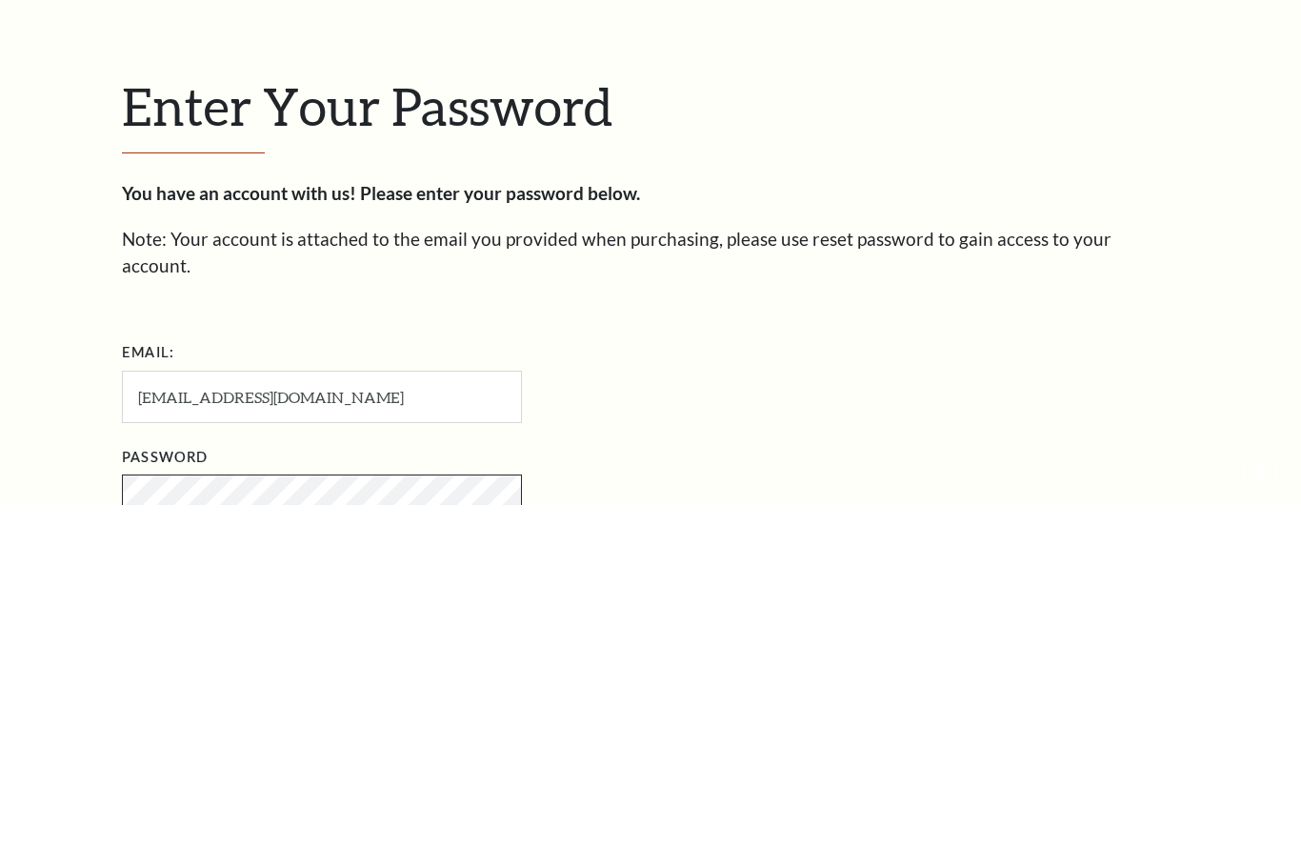
scroll to position [200, 0]
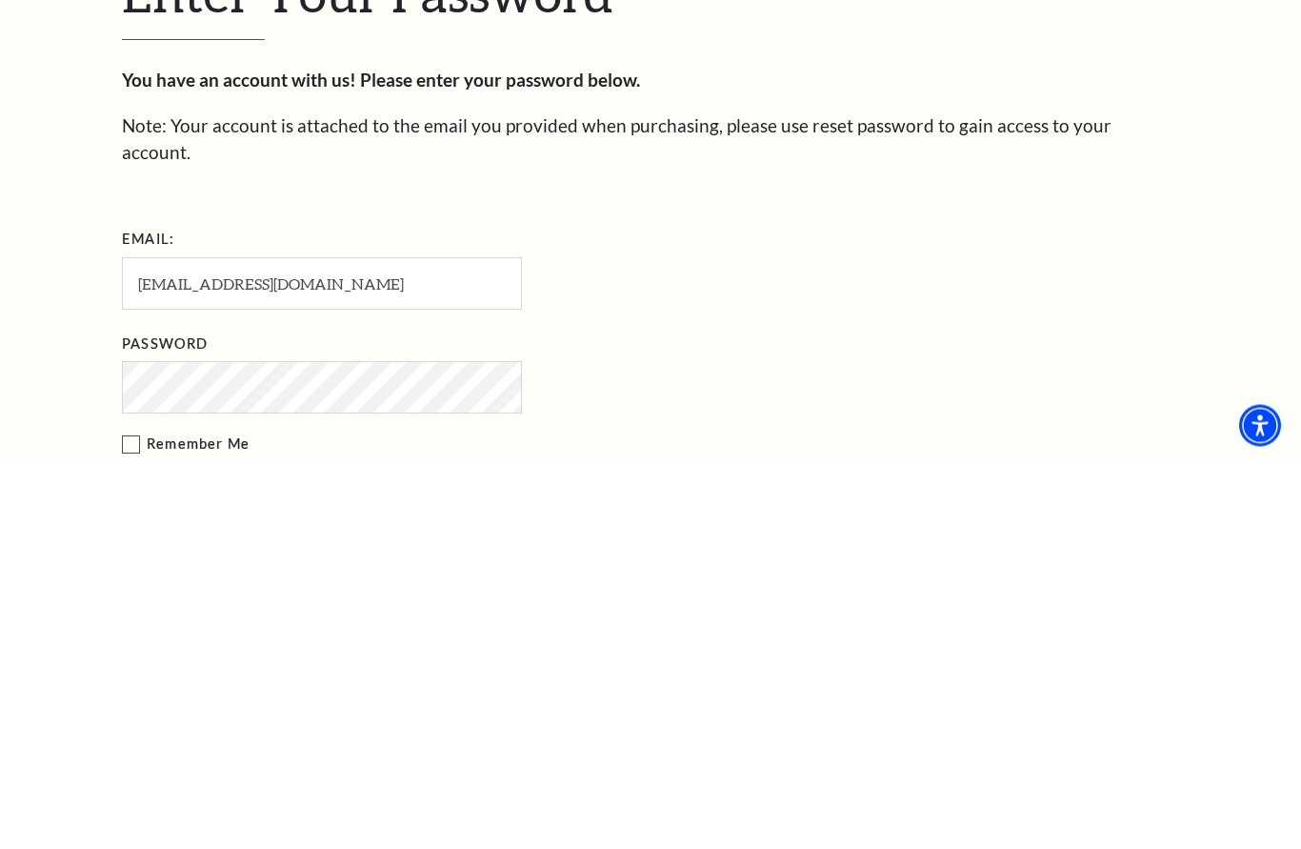
click at [782, 614] on form "Email: kmart820@yahoo.com Password Remember Me Forgot Password? Login" at bounding box center [650, 793] width 1057 height 358
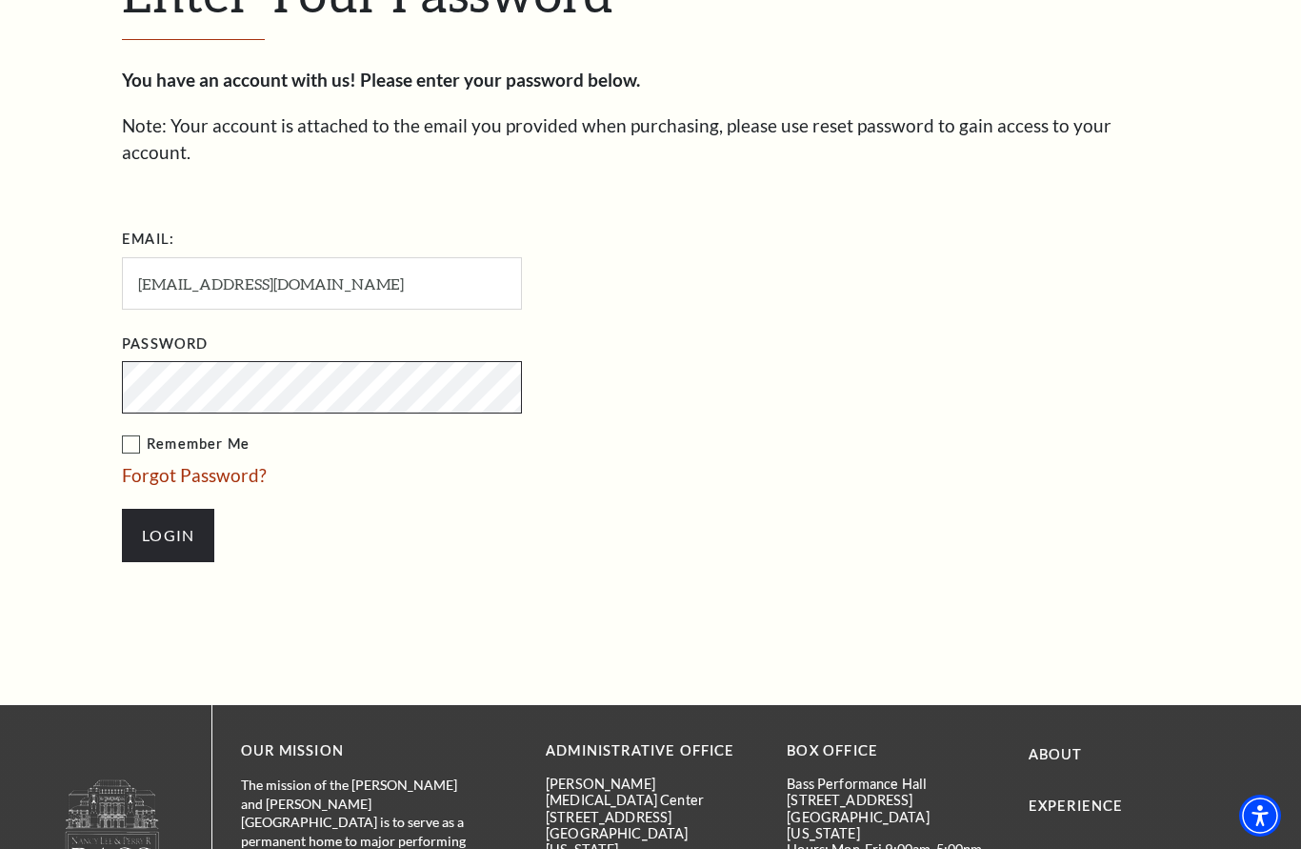
scroll to position [590, 0]
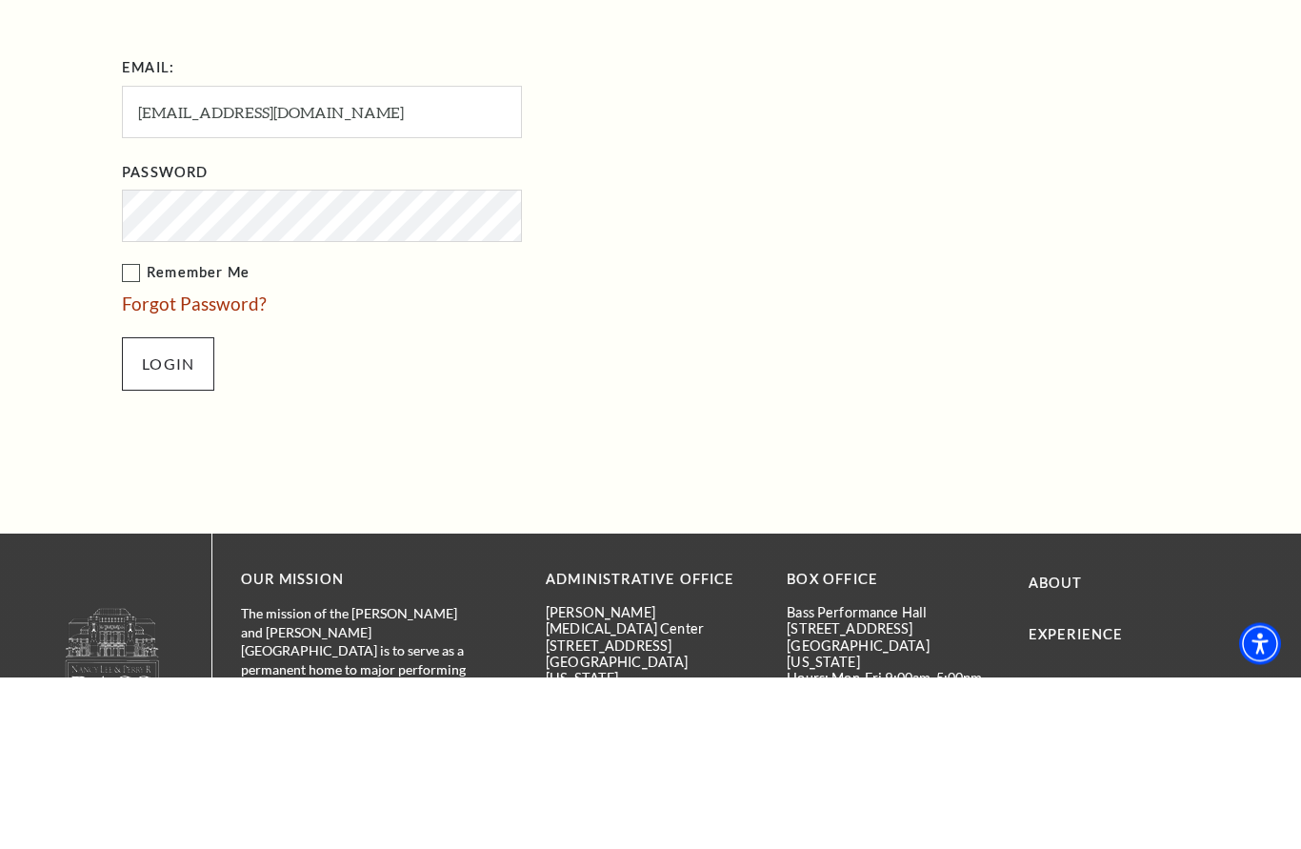
click at [185, 510] on input "Login" at bounding box center [168, 536] width 92 height 53
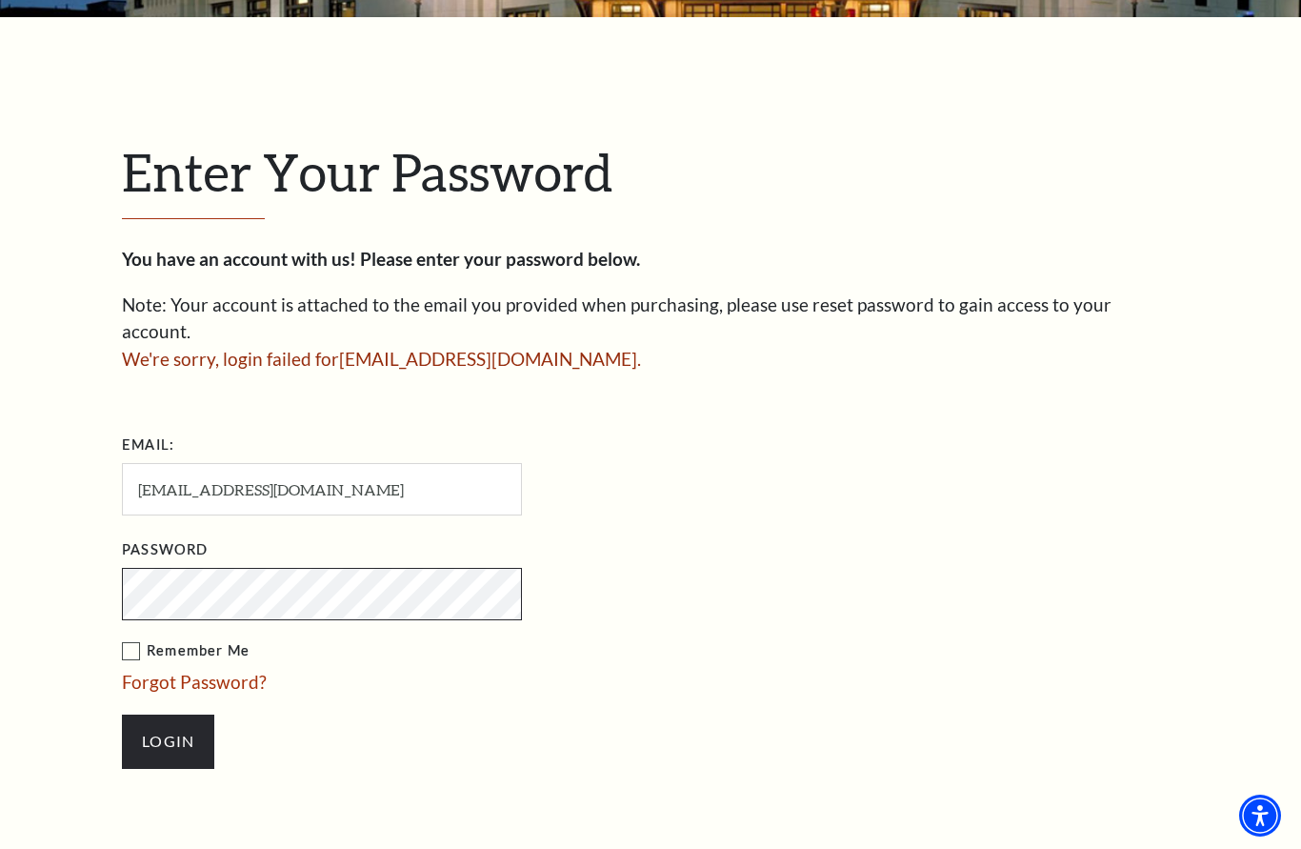
scroll to position [503, 0]
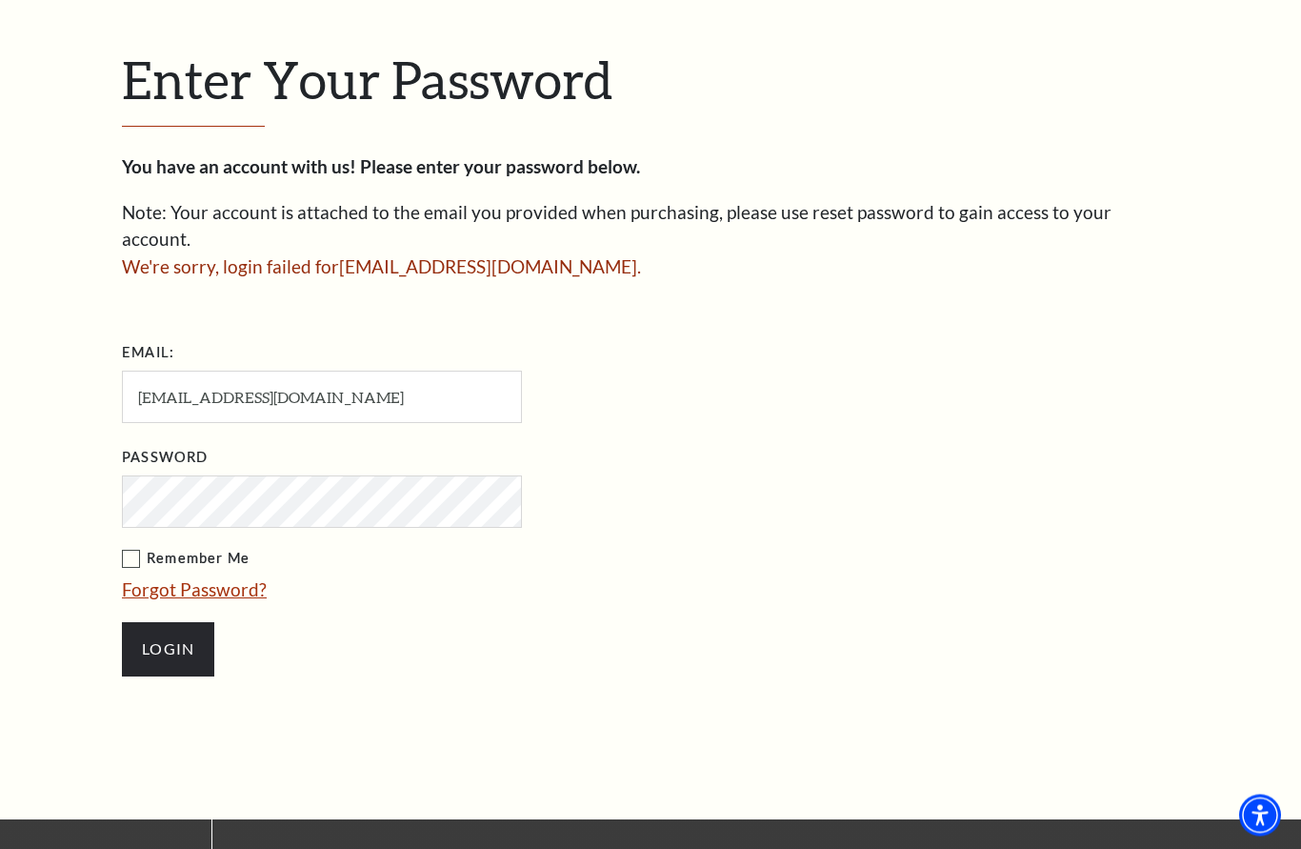
click at [222, 579] on link "Forgot Password?" at bounding box center [194, 590] width 145 height 22
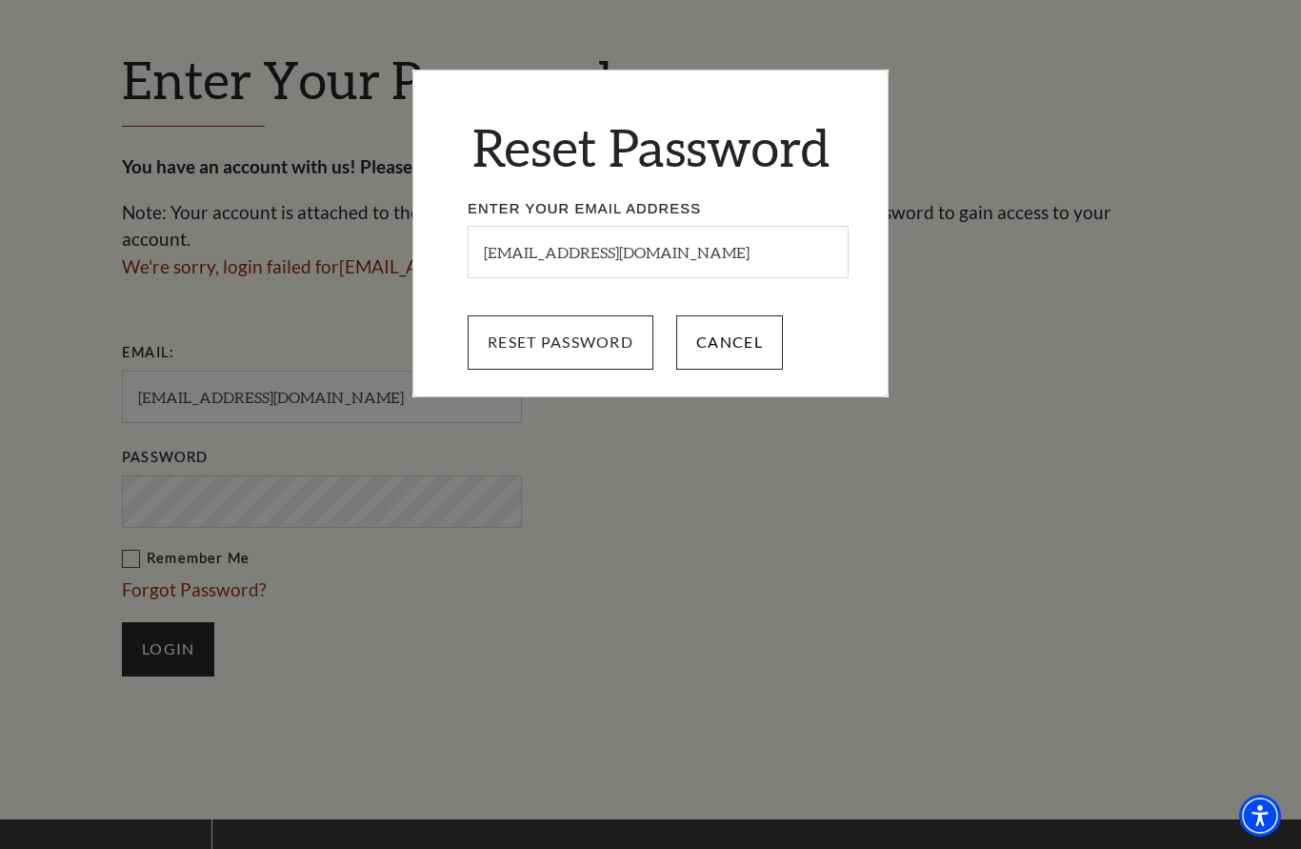
click at [580, 339] on input "Reset Password" at bounding box center [561, 341] width 186 height 53
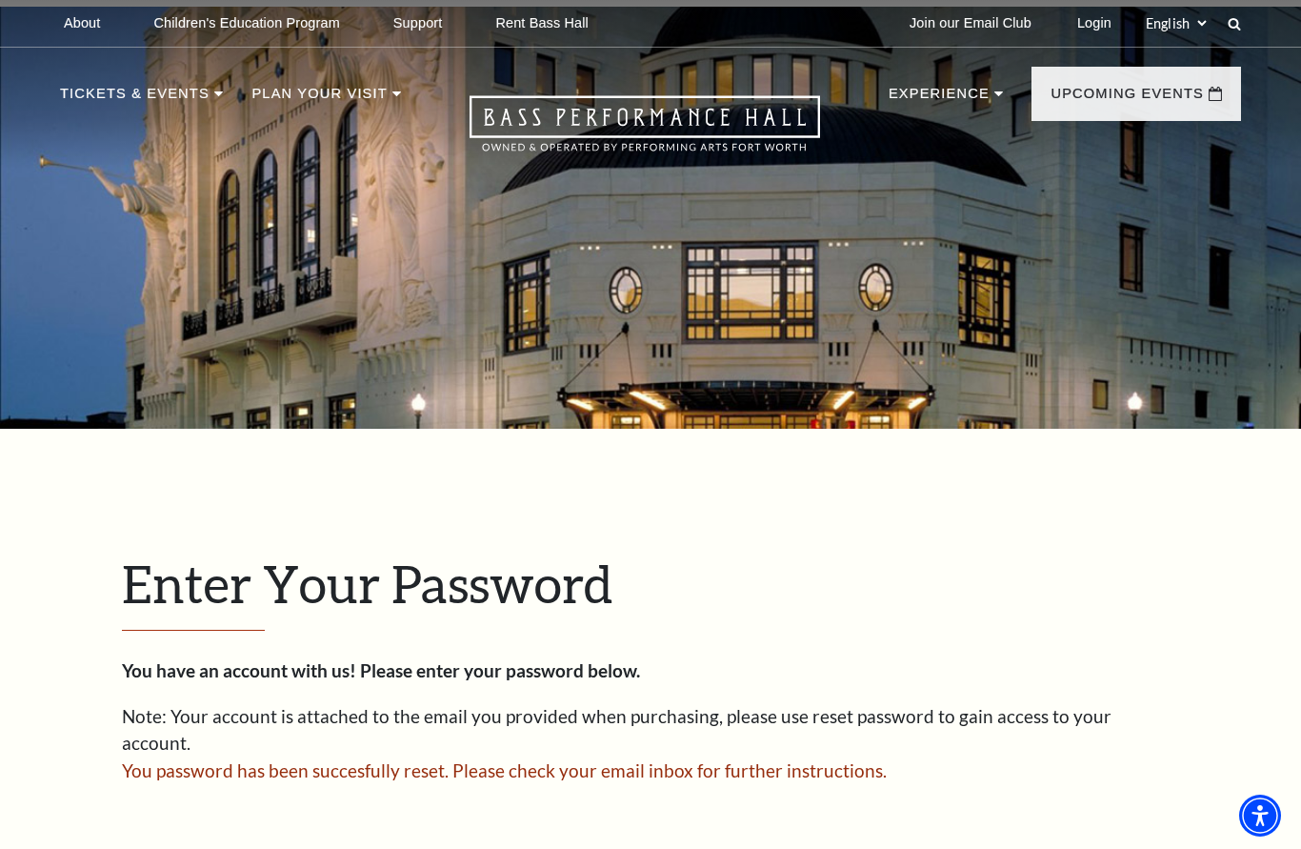
scroll to position [311, 0]
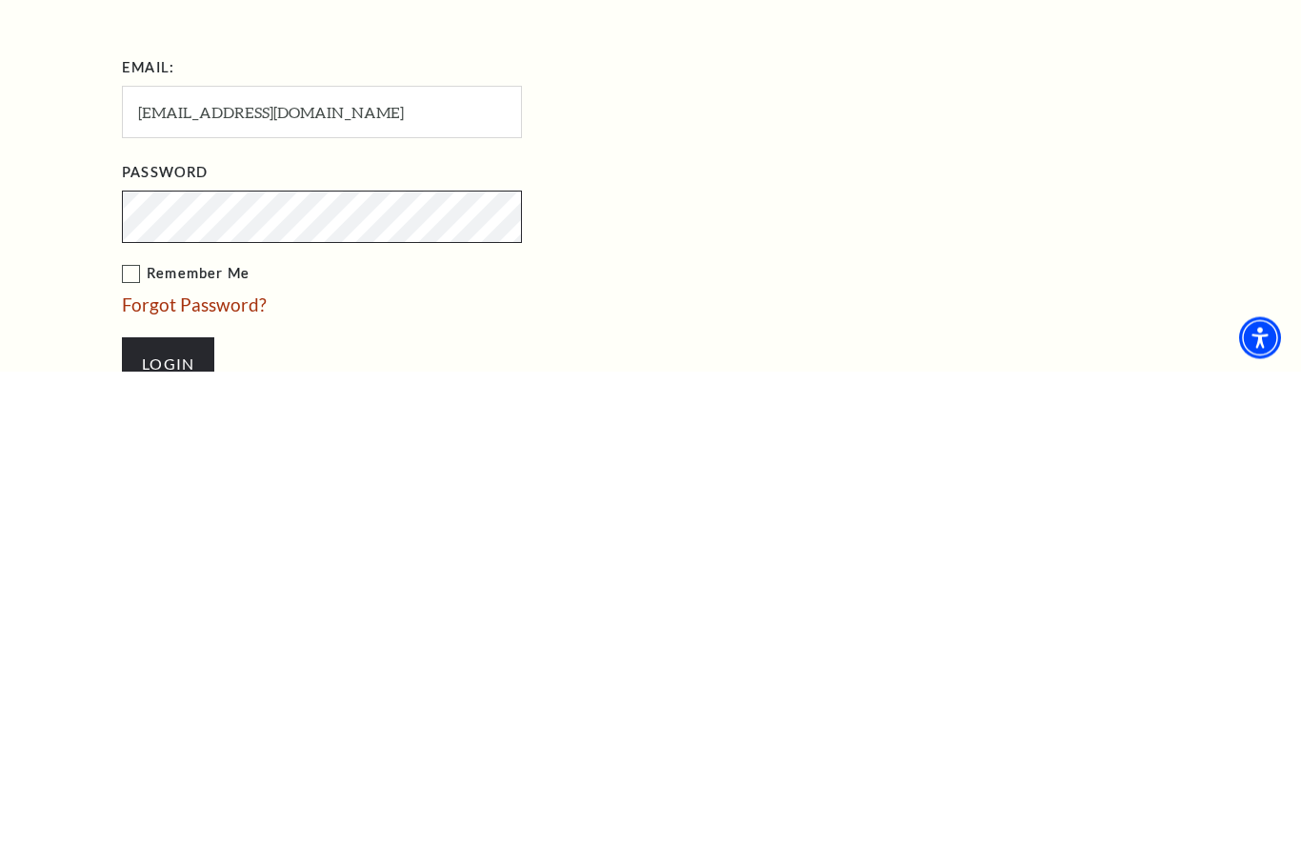
click at [168, 815] on input "Login" at bounding box center [168, 841] width 92 height 53
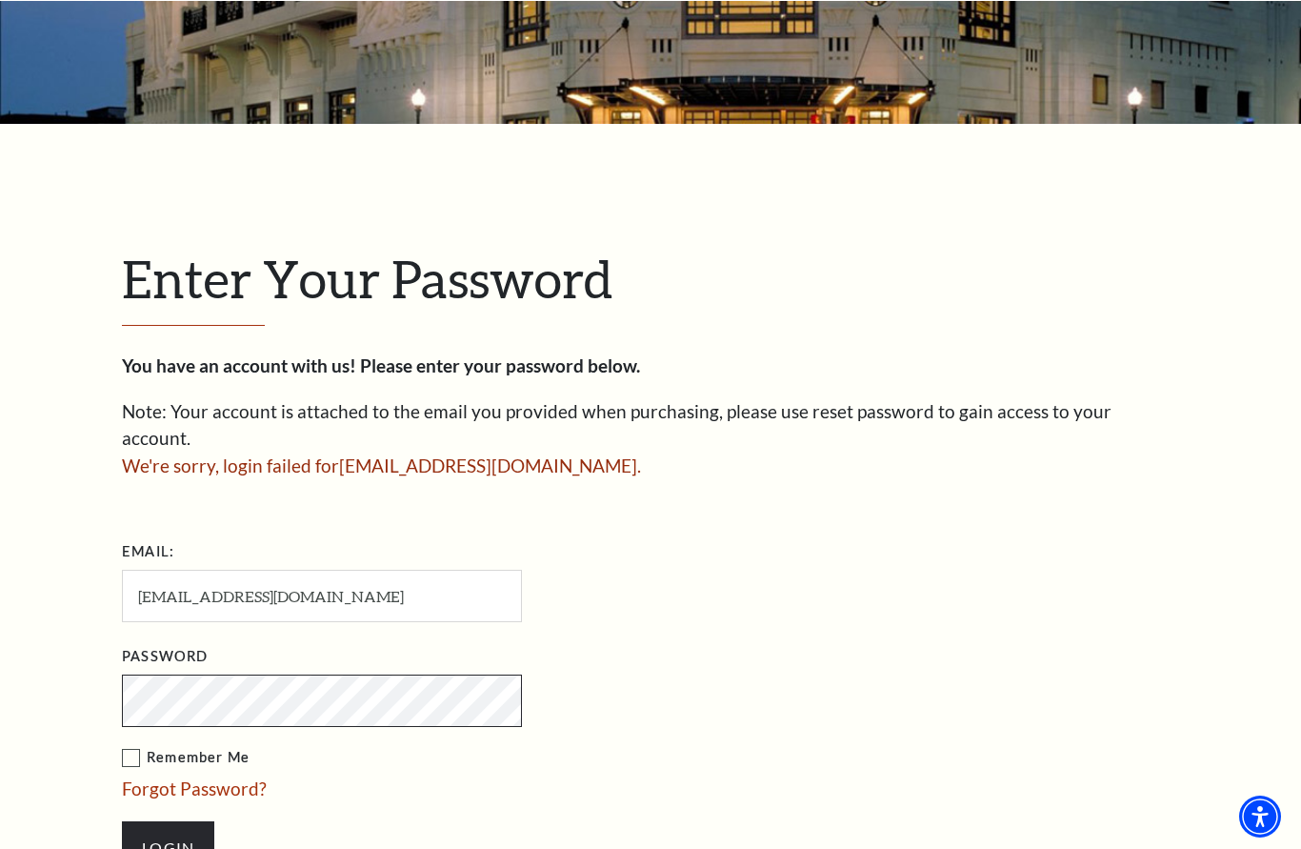
scroll to position [305, 0]
